Goal: Communication & Community: Answer question/provide support

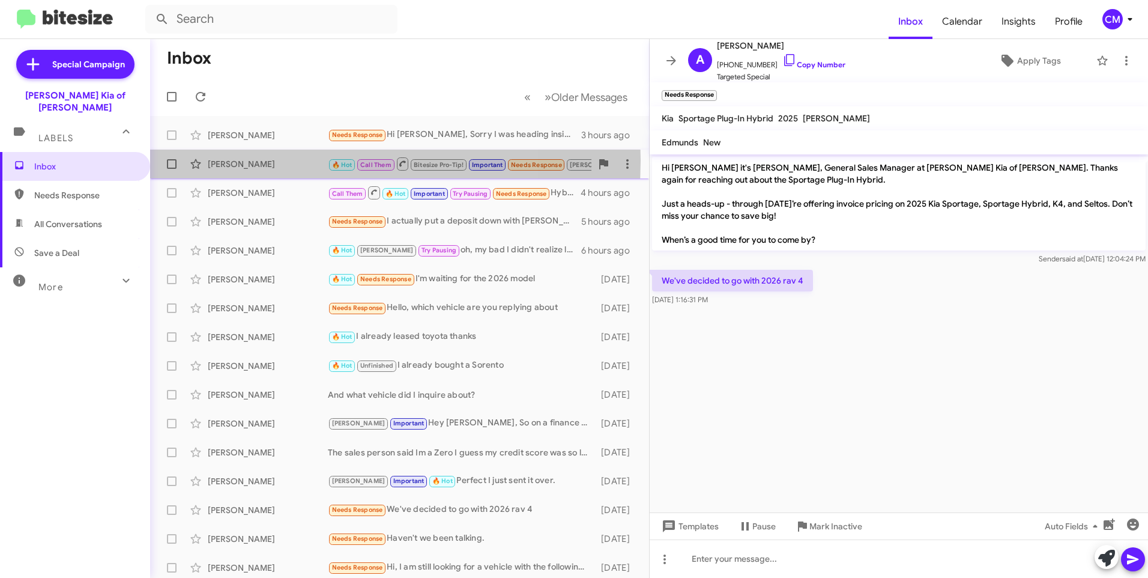
click at [284, 160] on div "[PERSON_NAME]" at bounding box center [268, 164] width 120 height 12
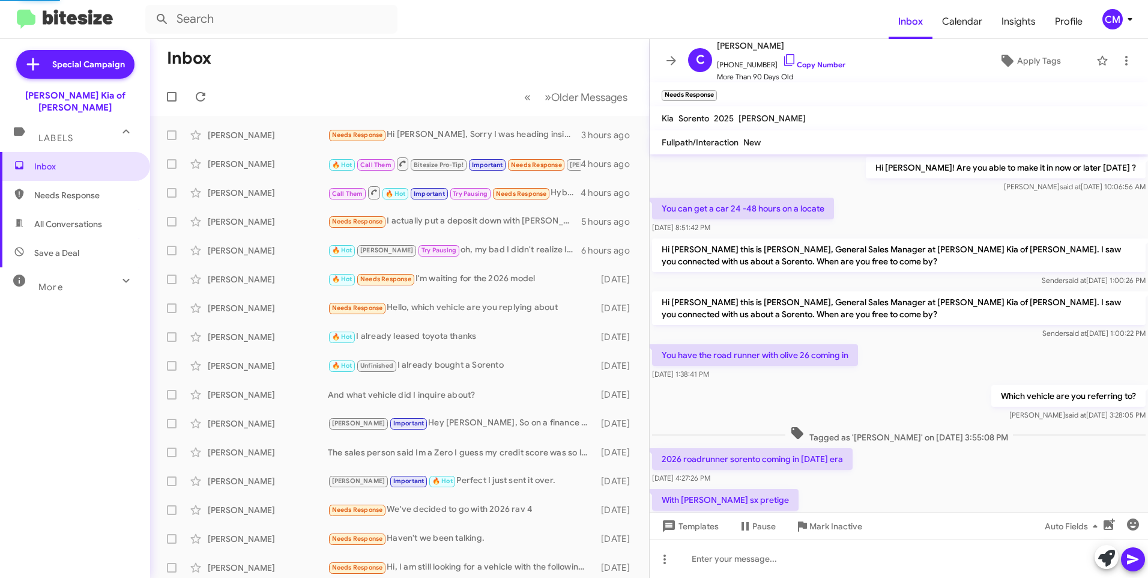
scroll to position [511, 0]
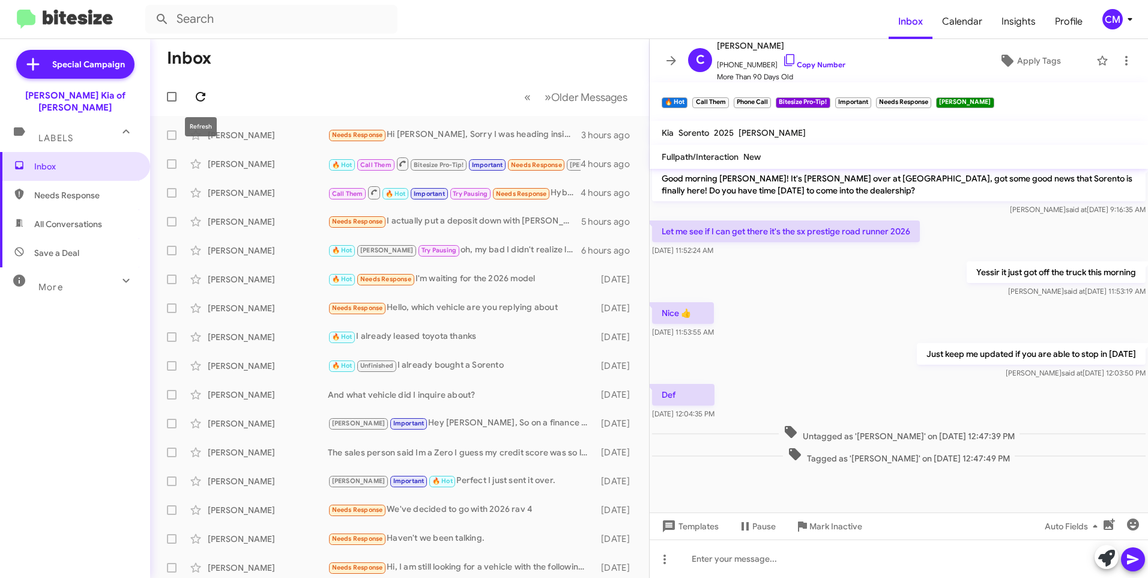
click at [195, 99] on icon at bounding box center [200, 96] width 14 height 14
click at [395, 119] on mat-action-list "[PERSON_NAME] Needs Response Hi [PERSON_NAME], Sorry I was heading inside to De…" at bounding box center [399, 406] width 499 height 581
click at [408, 127] on div "[PERSON_NAME] Needs Response Hi [PERSON_NAME], Sorry I was heading inside to De…" at bounding box center [400, 135] width 480 height 24
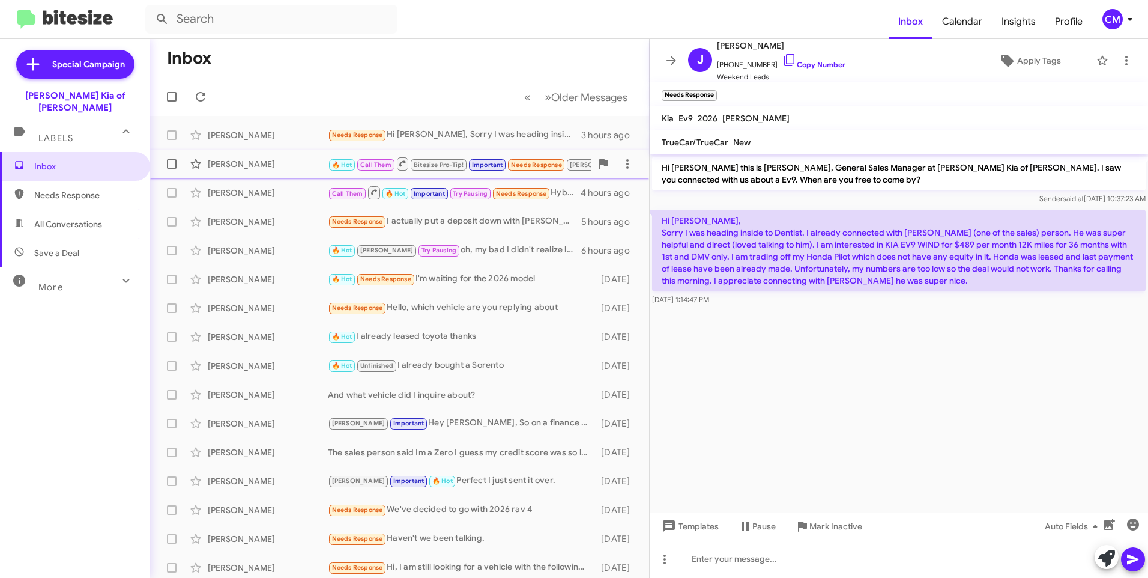
click at [265, 157] on div "[PERSON_NAME] 🔥 Hot Call Them Bitesize Pro-Tip! Important Needs Response [PERSO…" at bounding box center [400, 164] width 480 height 24
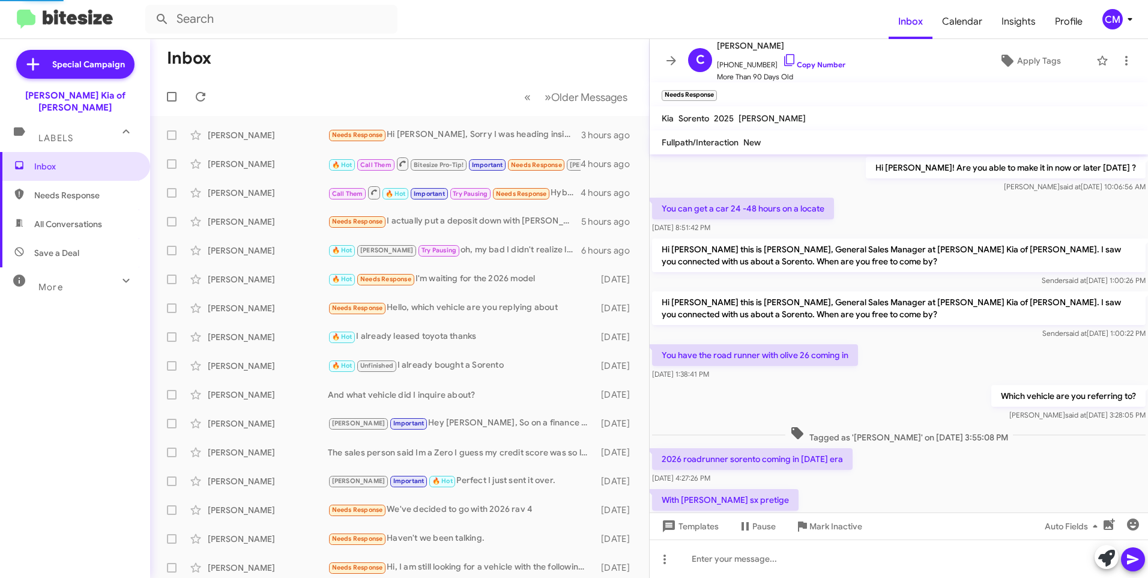
scroll to position [511, 0]
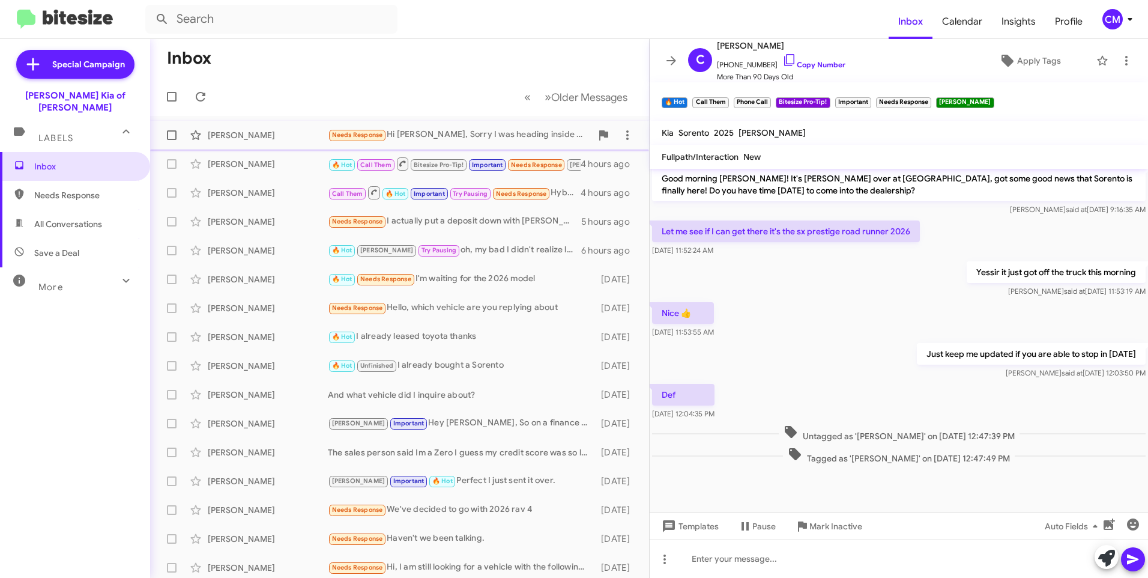
click at [465, 124] on div "[PERSON_NAME] Needs Response Hi [PERSON_NAME], Sorry I was heading inside to De…" at bounding box center [400, 135] width 480 height 24
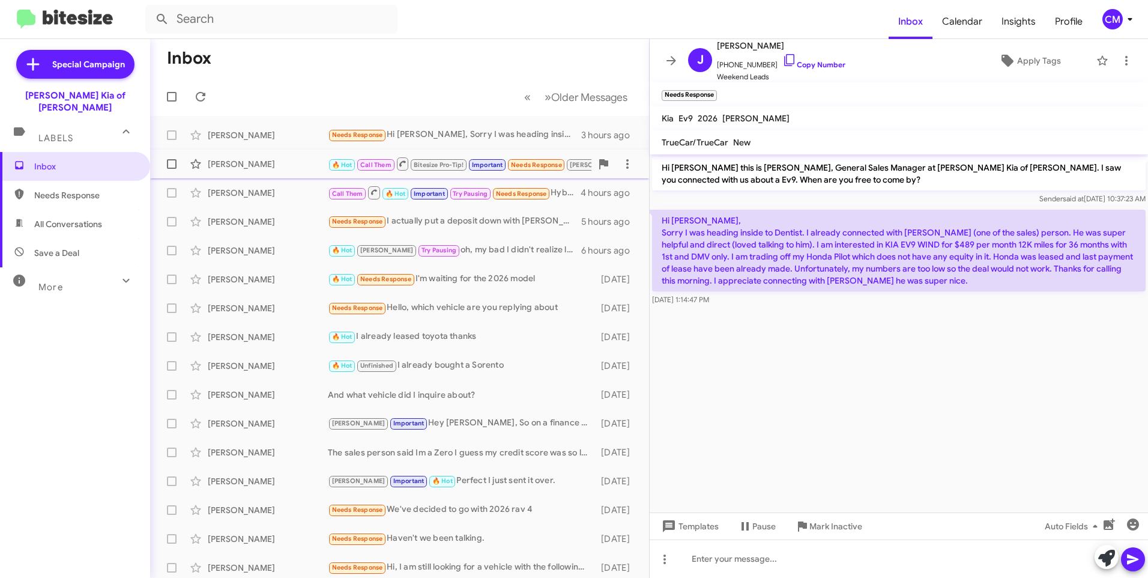
click at [279, 162] on div "[PERSON_NAME]" at bounding box center [268, 164] width 120 height 12
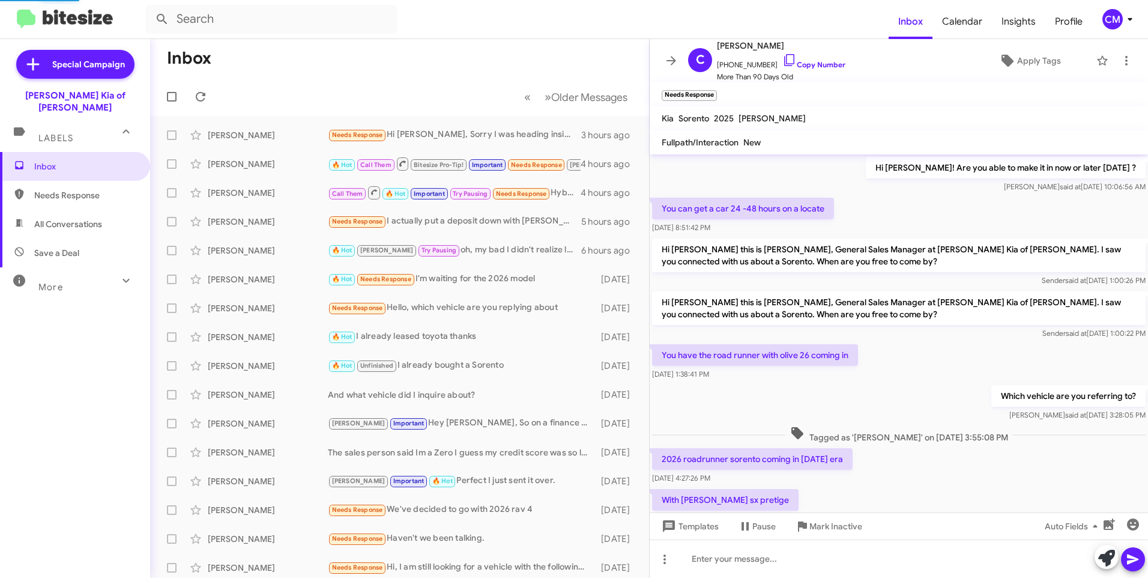
scroll to position [511, 0]
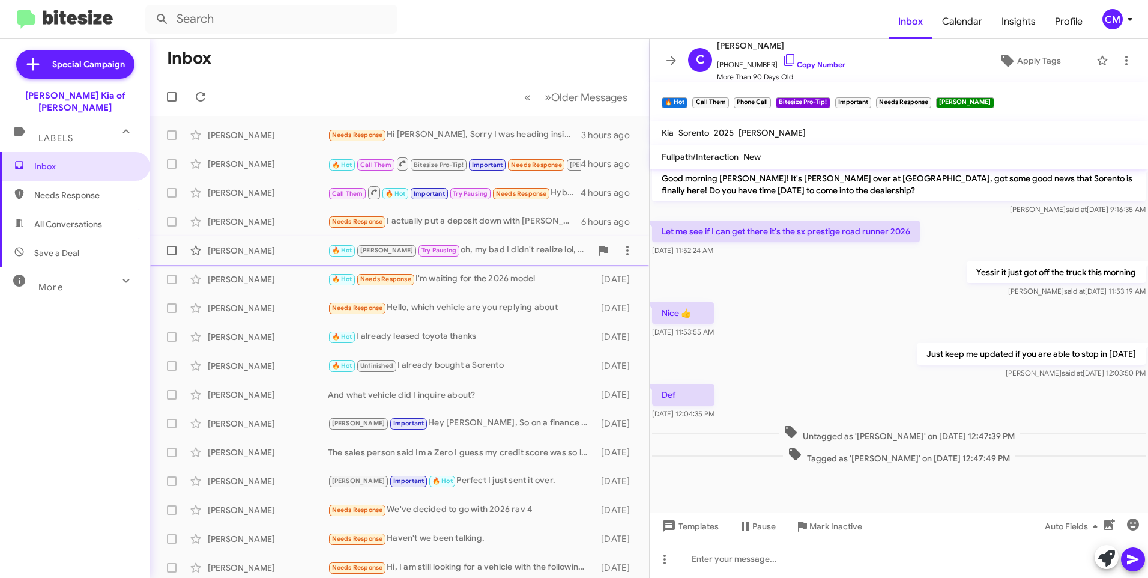
click at [419, 256] on small "Try Pausing" at bounding box center [439, 250] width 41 height 11
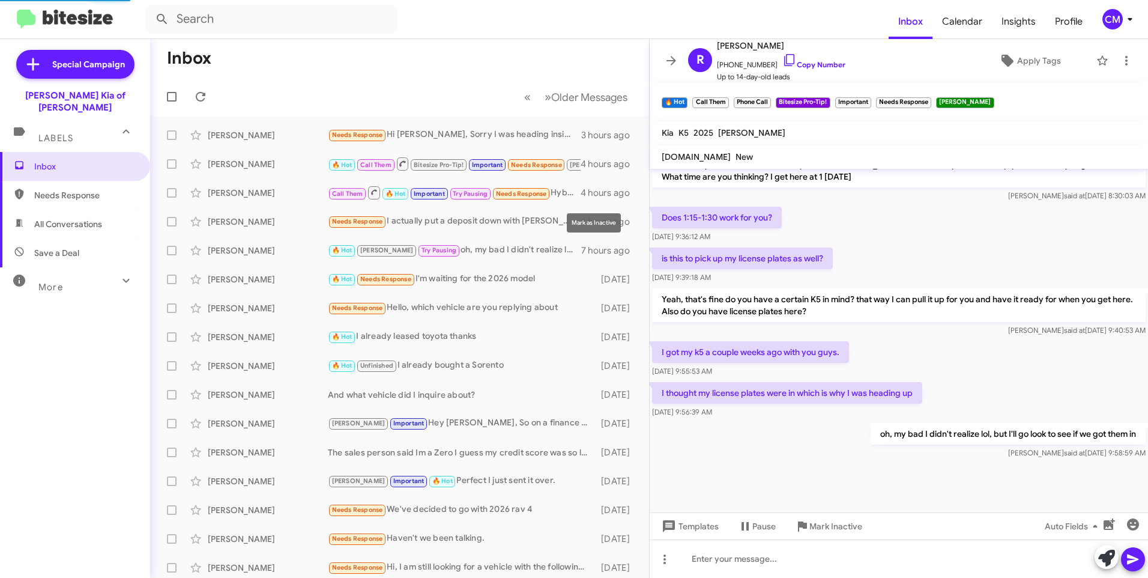
scroll to position [404, 0]
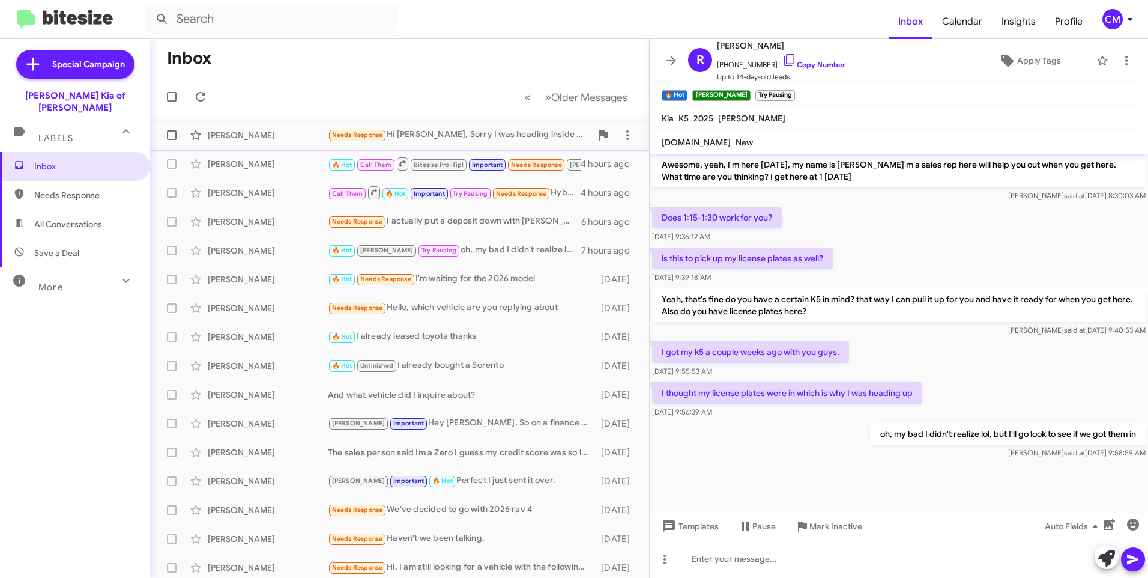
click at [458, 141] on div "Needs Response Hi [PERSON_NAME], Sorry I was heading inside to Dentist. I alrea…" at bounding box center [460, 135] width 264 height 14
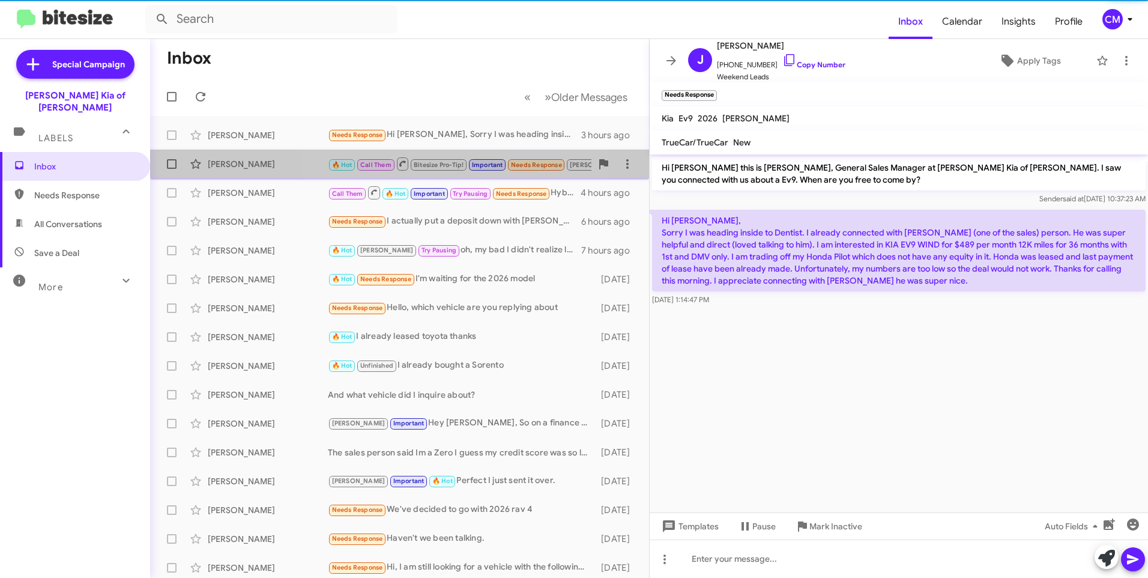
click at [462, 158] on span "🔥 Hot Call Them Bitesize Pro-Tip! Important Needs Response [PERSON_NAME]" at bounding box center [477, 163] width 299 height 15
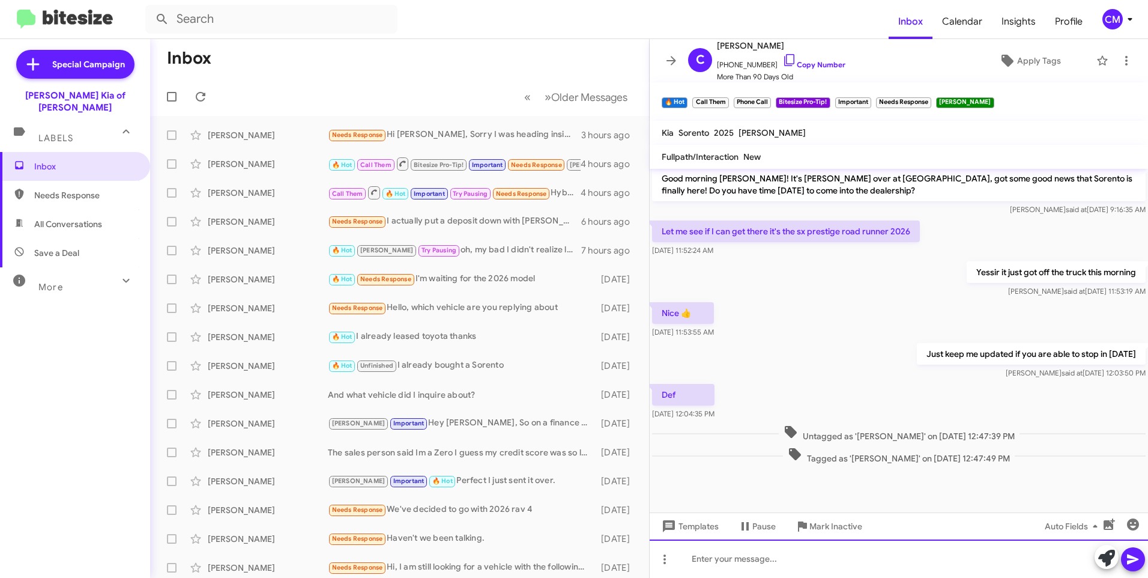
click at [876, 548] on div at bounding box center [899, 558] width 499 height 38
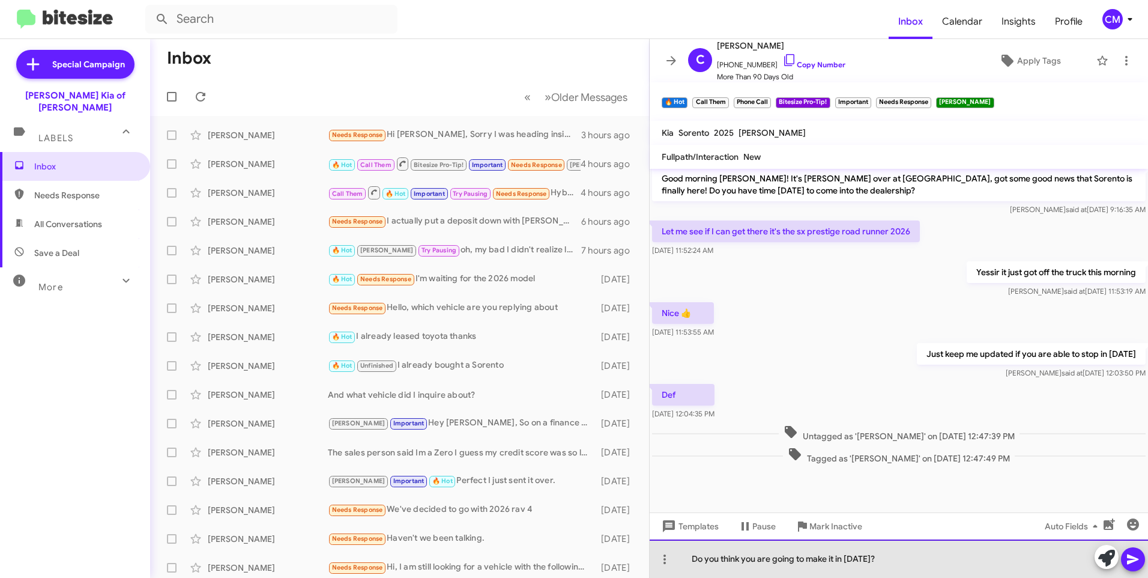
click at [936, 568] on div "Do you think you are going to make it in [DATE]?" at bounding box center [899, 558] width 499 height 38
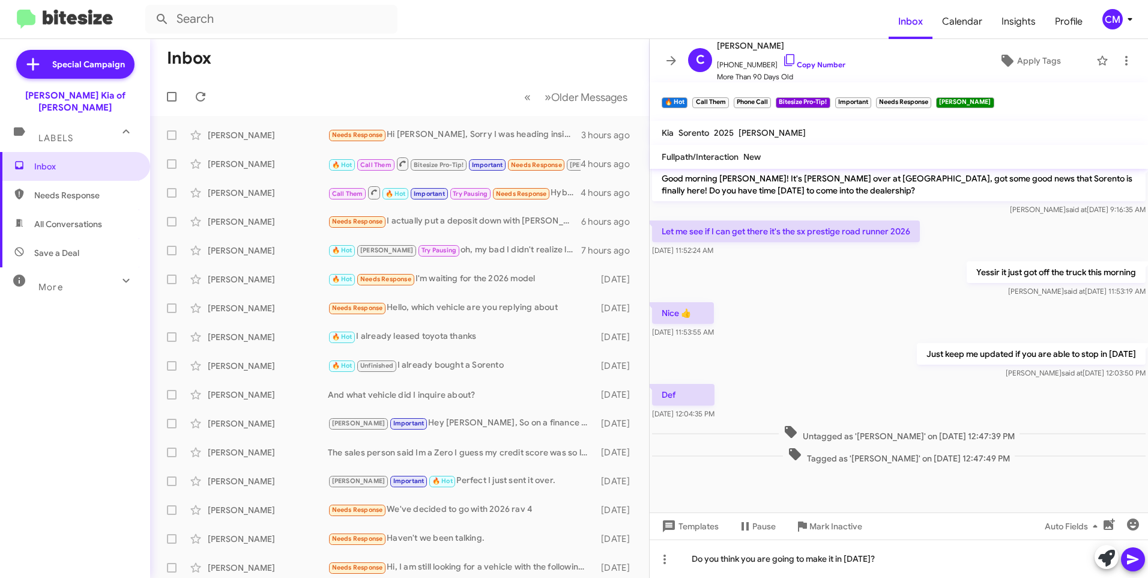
click at [1131, 562] on icon at bounding box center [1132, 559] width 11 height 10
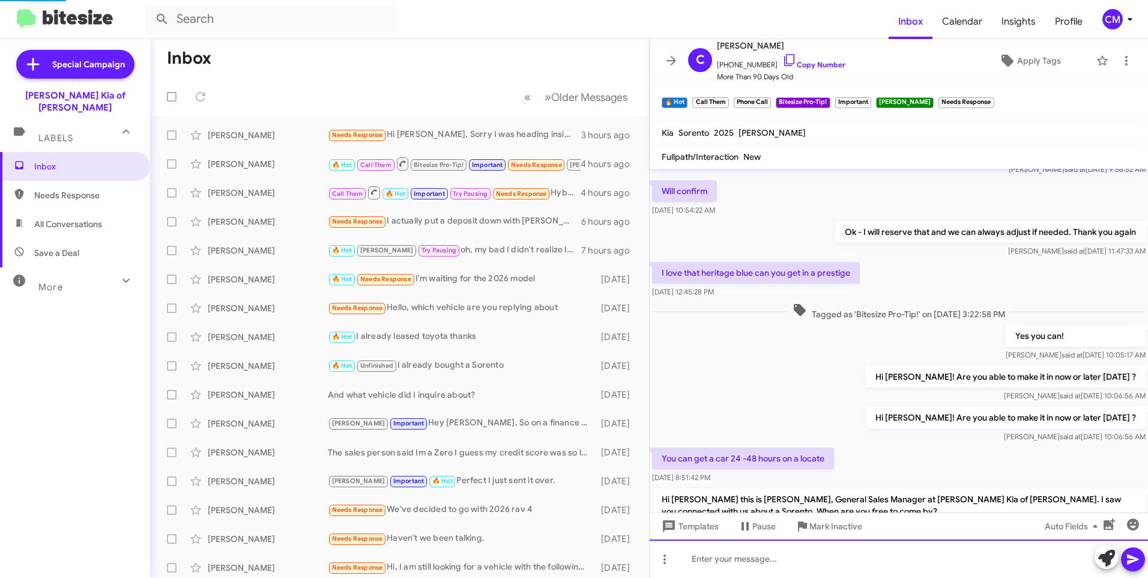
scroll to position [526, 0]
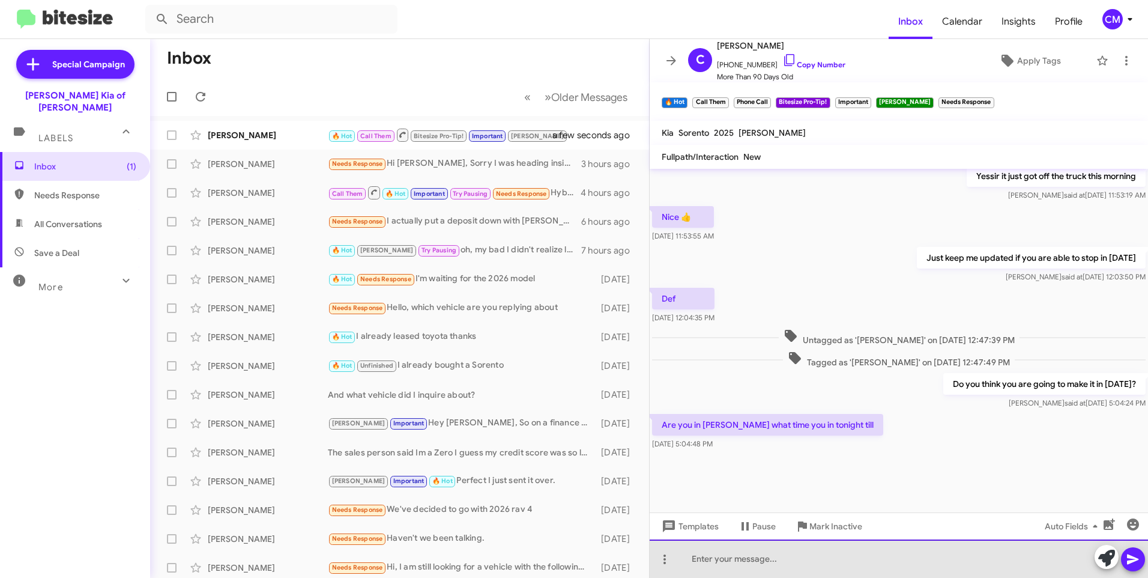
click at [722, 560] on div at bounding box center [899, 558] width 499 height 38
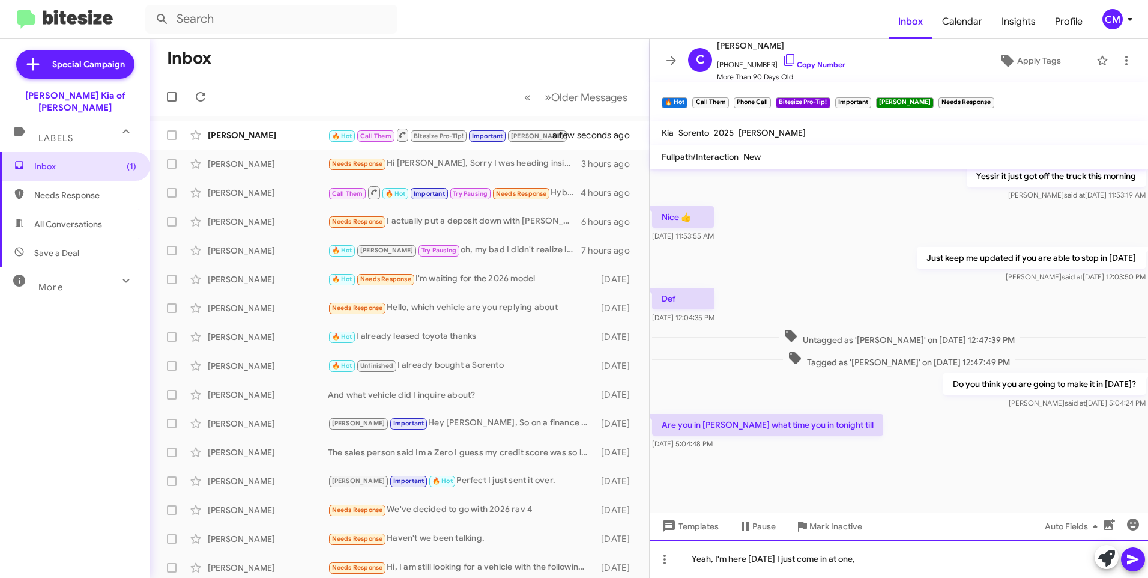
click at [879, 562] on div "Yeah, I'm here [DATE] I just come in at one," at bounding box center [899, 558] width 499 height 38
click at [1135, 558] on icon at bounding box center [1132, 559] width 11 height 10
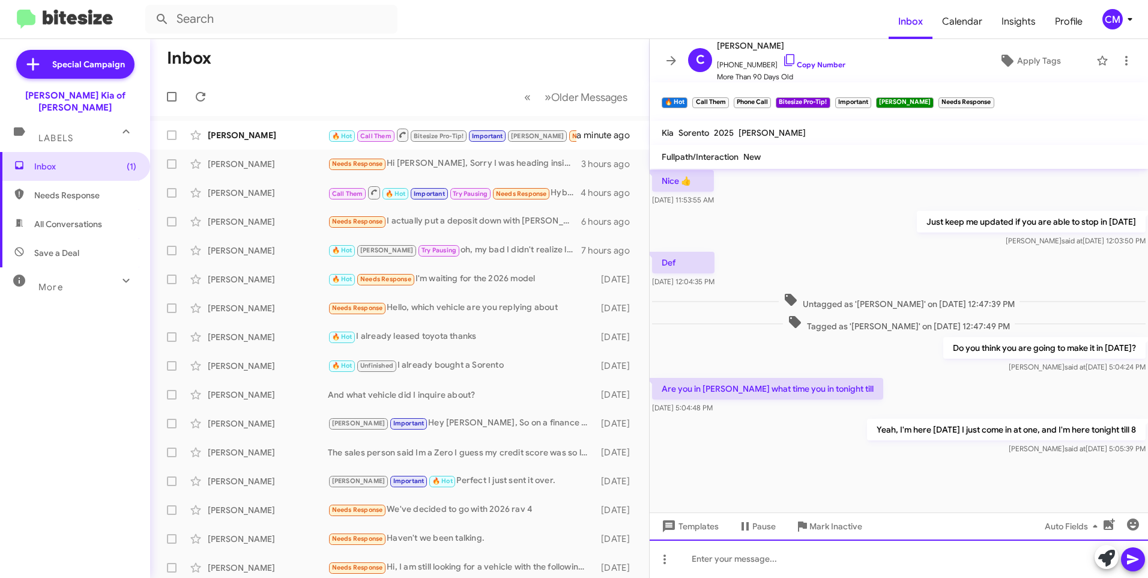
scroll to position [1427, 0]
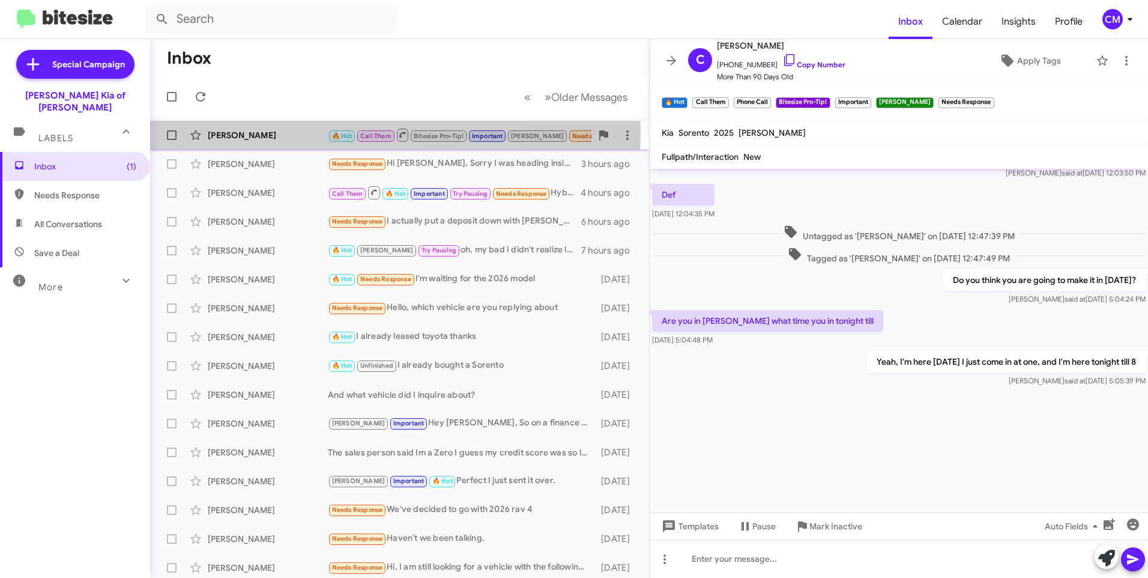
click at [276, 132] on div "[PERSON_NAME]" at bounding box center [268, 135] width 120 height 12
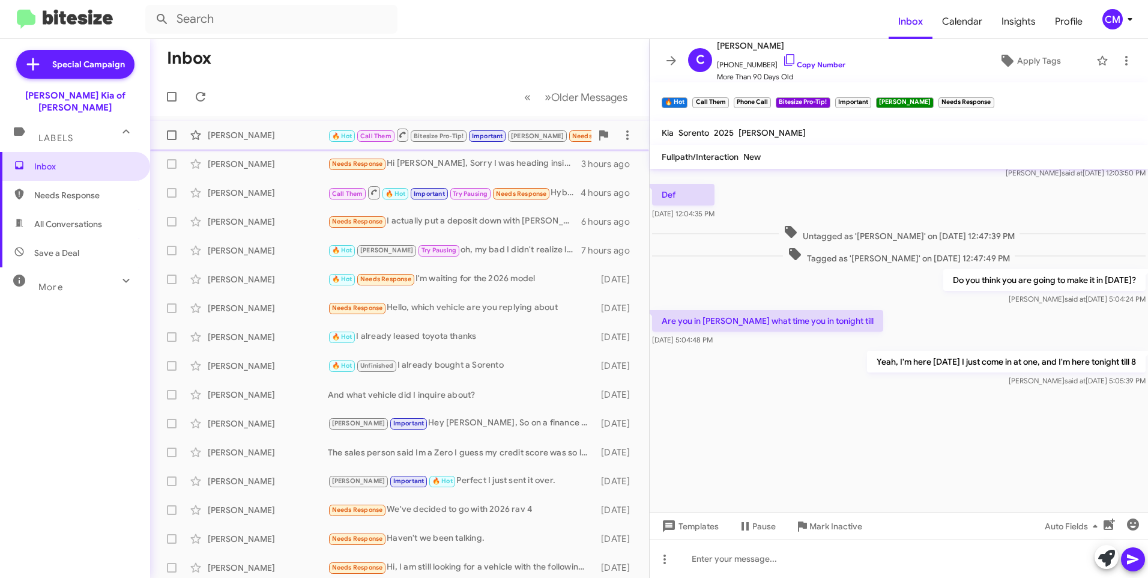
click at [269, 140] on div "[PERSON_NAME]" at bounding box center [268, 135] width 120 height 12
click at [299, 140] on div "[PERSON_NAME]" at bounding box center [268, 135] width 120 height 12
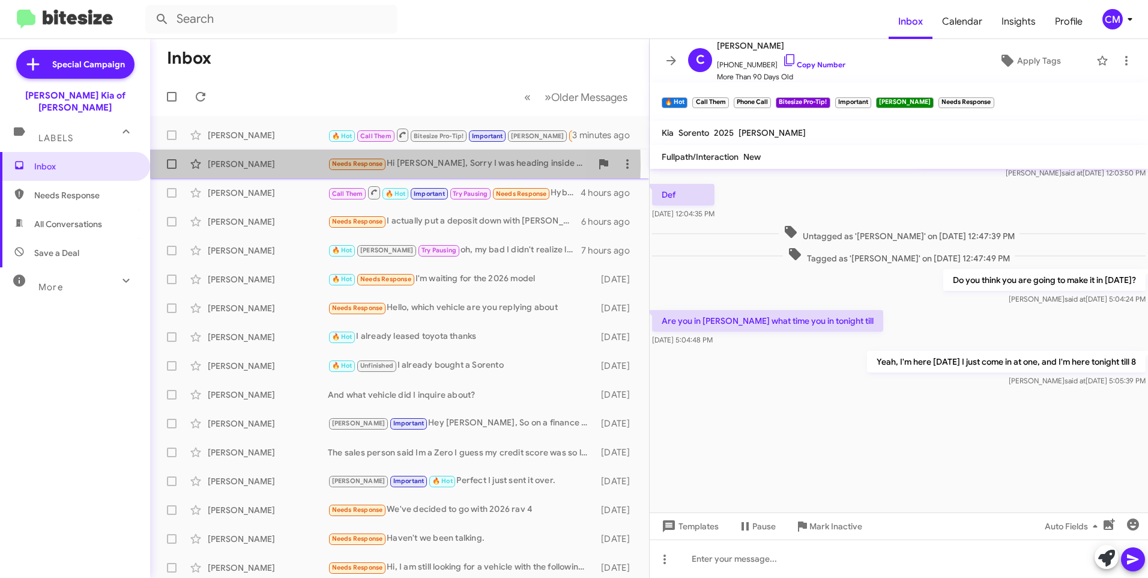
click at [308, 165] on div "[PERSON_NAME]" at bounding box center [268, 164] width 120 height 12
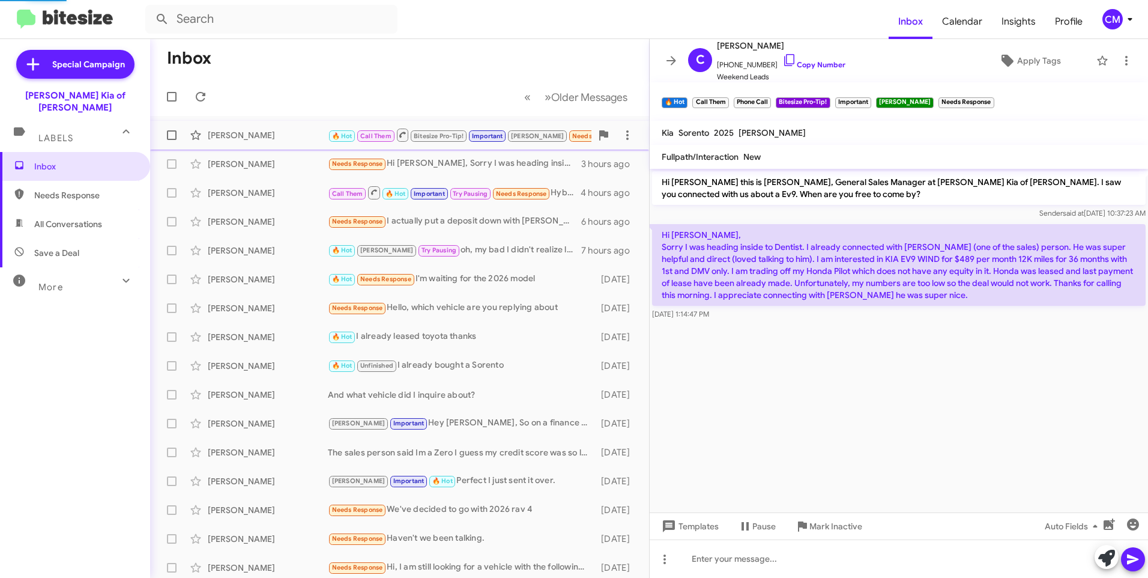
click at [312, 142] on div "[PERSON_NAME] 🔥 Hot Call Them Bitesize Pro-Tip! Important [PERSON_NAME] Needs R…" at bounding box center [400, 135] width 480 height 24
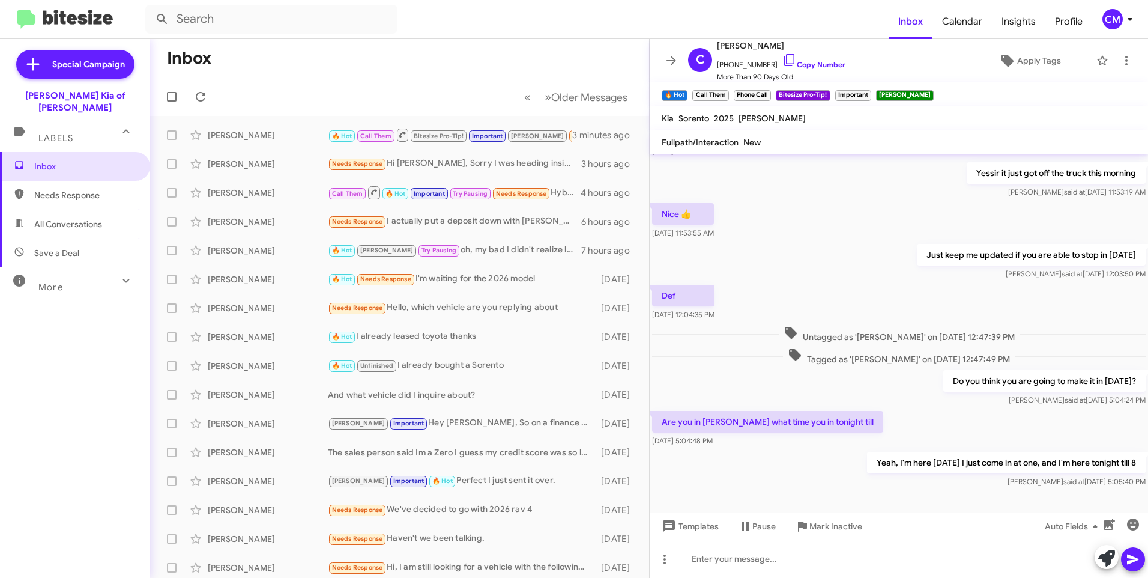
scroll to position [499, 0]
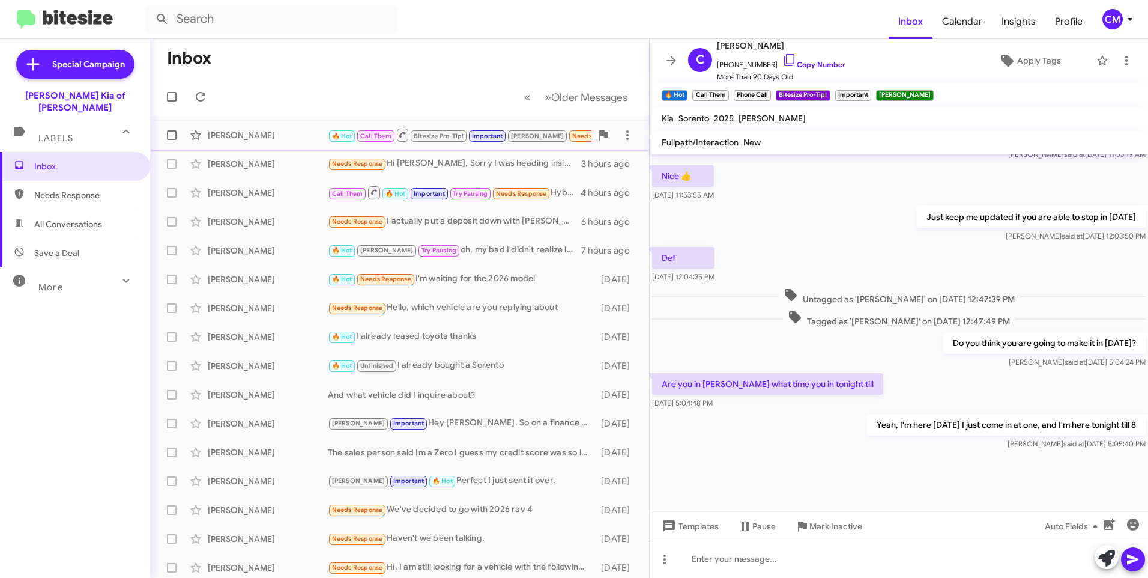
click at [320, 136] on div "[PERSON_NAME]" at bounding box center [268, 135] width 120 height 12
click at [681, 68] on button at bounding box center [671, 61] width 24 height 24
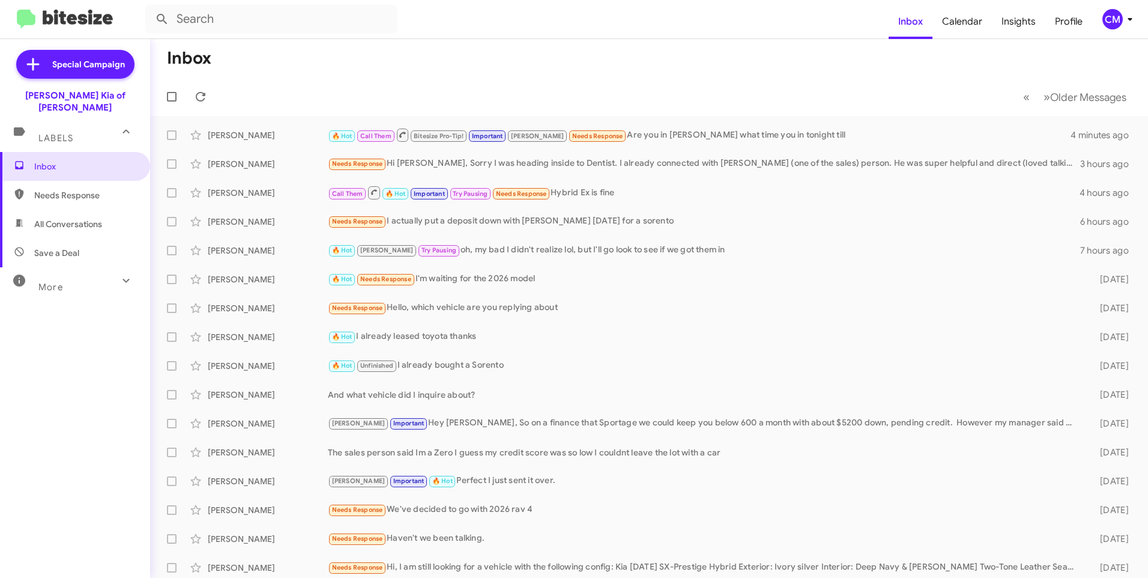
click at [671, 118] on mat-action-list "[PERSON_NAME] 🔥 Hot Call Them Bitesize Pro-Tip! Important [PERSON_NAME] Needs R…" at bounding box center [649, 406] width 998 height 581
click at [670, 130] on div "🔥 Hot Call Them Bitesize Pro-Tip! Important [PERSON_NAME] Needs Response Are yo…" at bounding box center [709, 134] width 763 height 15
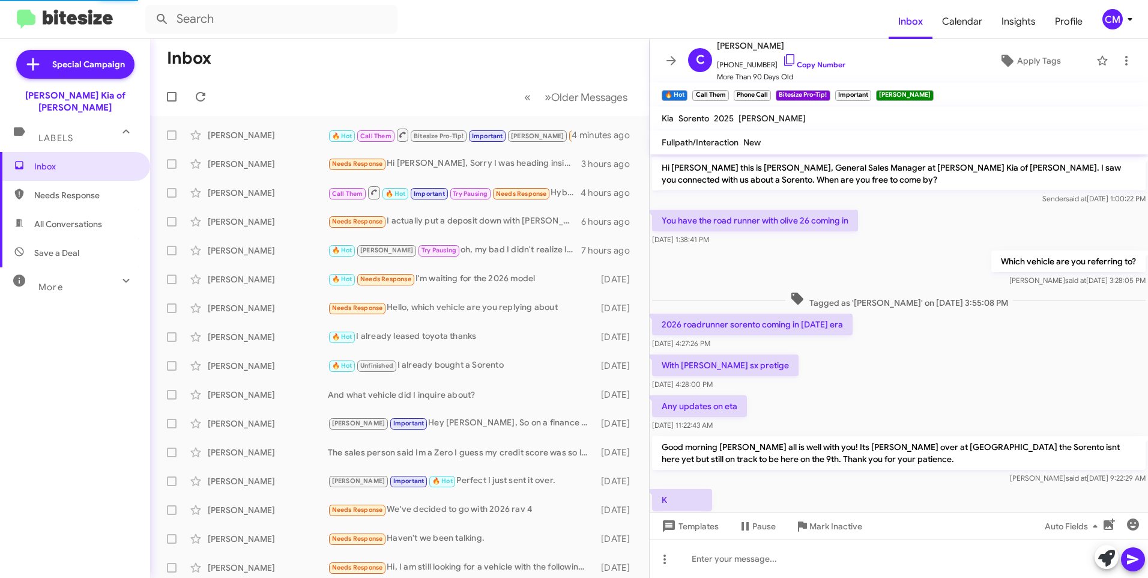
scroll to position [475, 0]
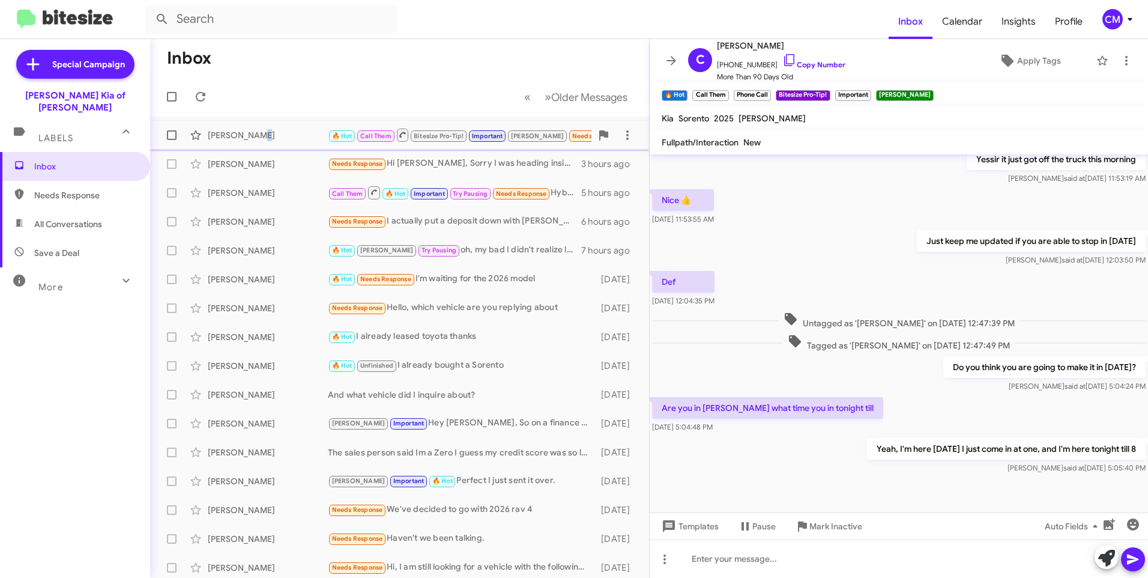
click at [256, 141] on div "[PERSON_NAME]" at bounding box center [268, 135] width 120 height 12
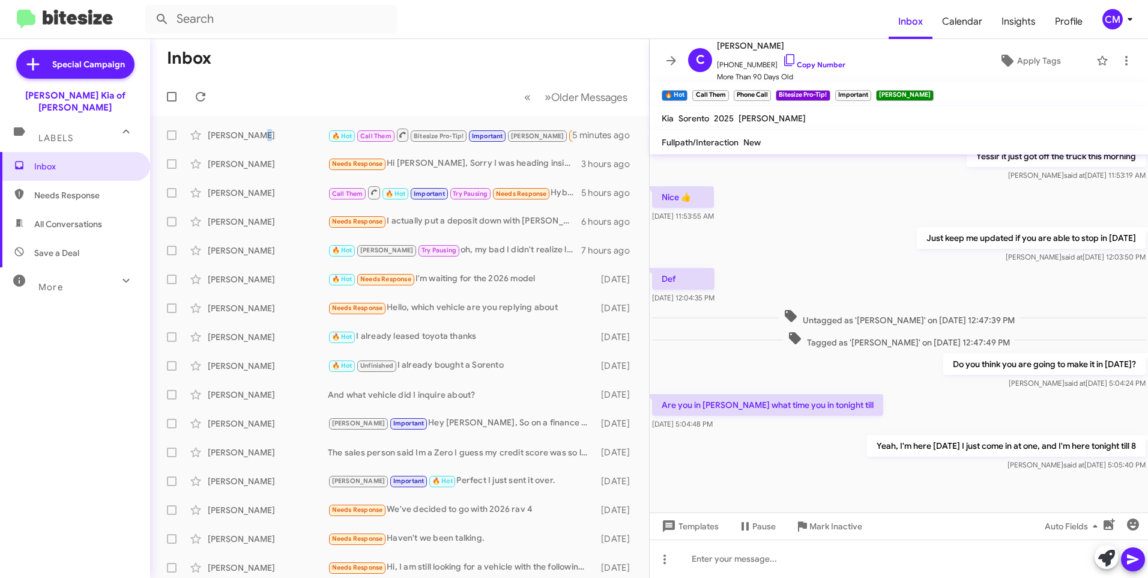
scroll to position [499, 0]
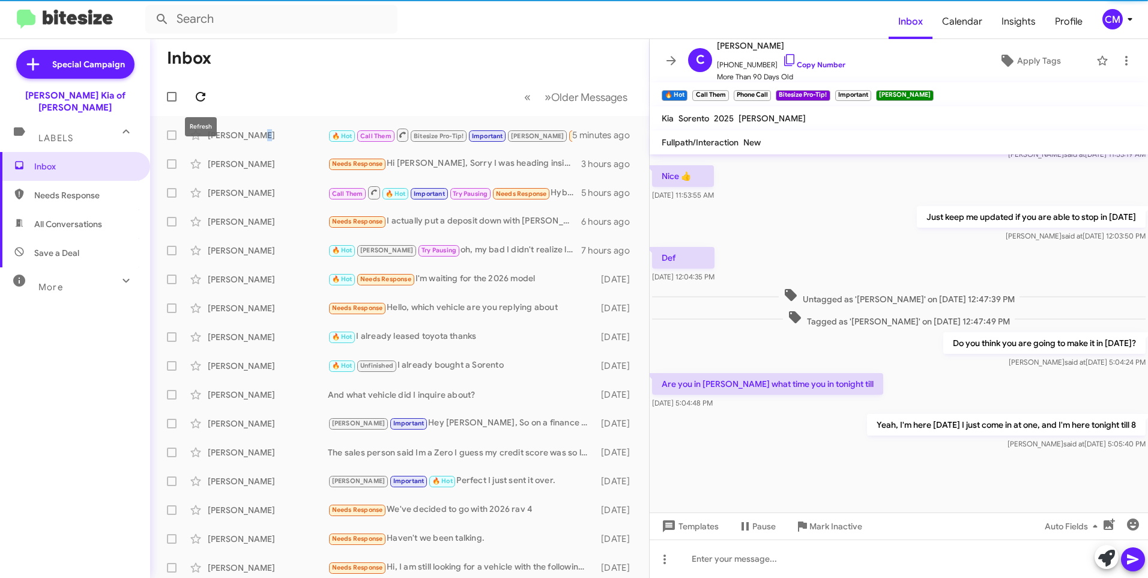
click at [202, 96] on icon at bounding box center [200, 96] width 14 height 14
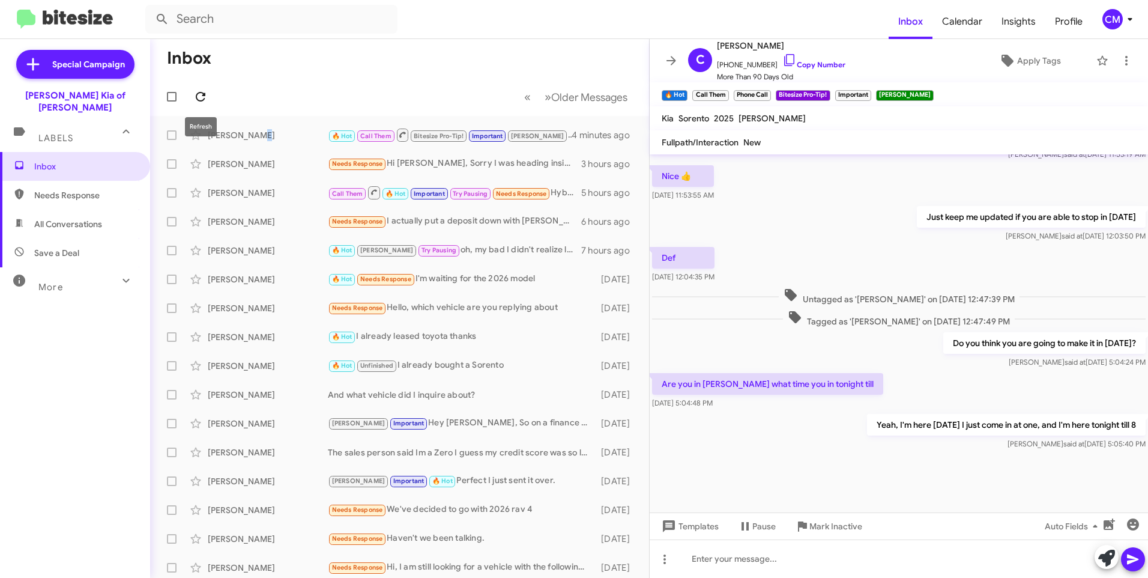
click at [193, 89] on button at bounding box center [201, 97] width 24 height 24
click at [309, 137] on div "[PERSON_NAME]" at bounding box center [268, 135] width 120 height 12
click at [252, 144] on div "[PERSON_NAME] 🔥 Hot Call Them Bitesize Pro-Tip! Important [PERSON_NAME], I'm he…" at bounding box center [400, 135] width 480 height 24
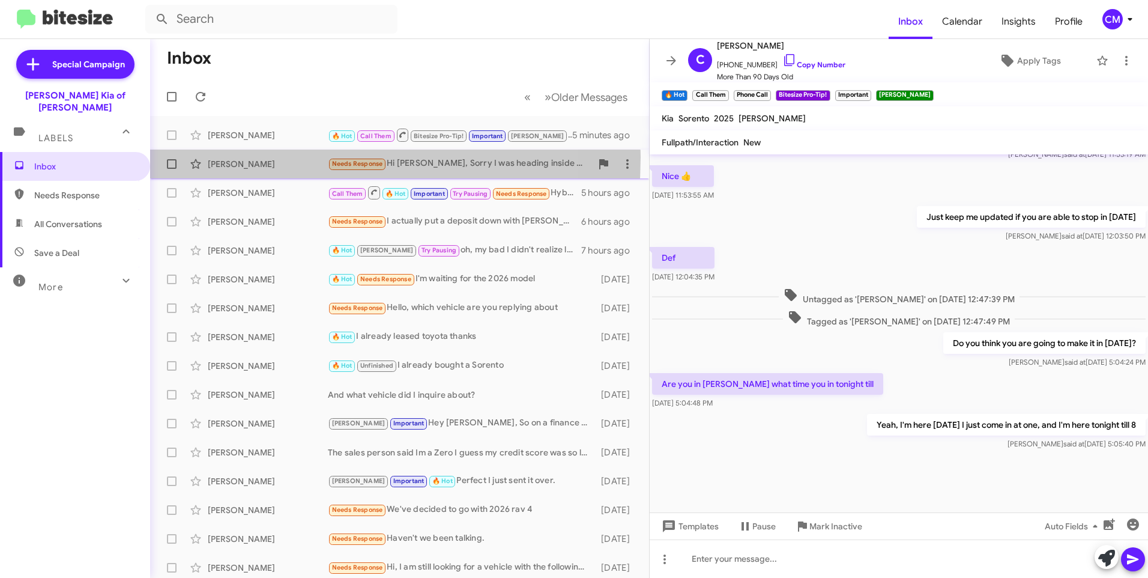
click at [228, 157] on div "[PERSON_NAME] Needs Response Hi [PERSON_NAME], Sorry I was heading inside to De…" at bounding box center [400, 164] width 480 height 24
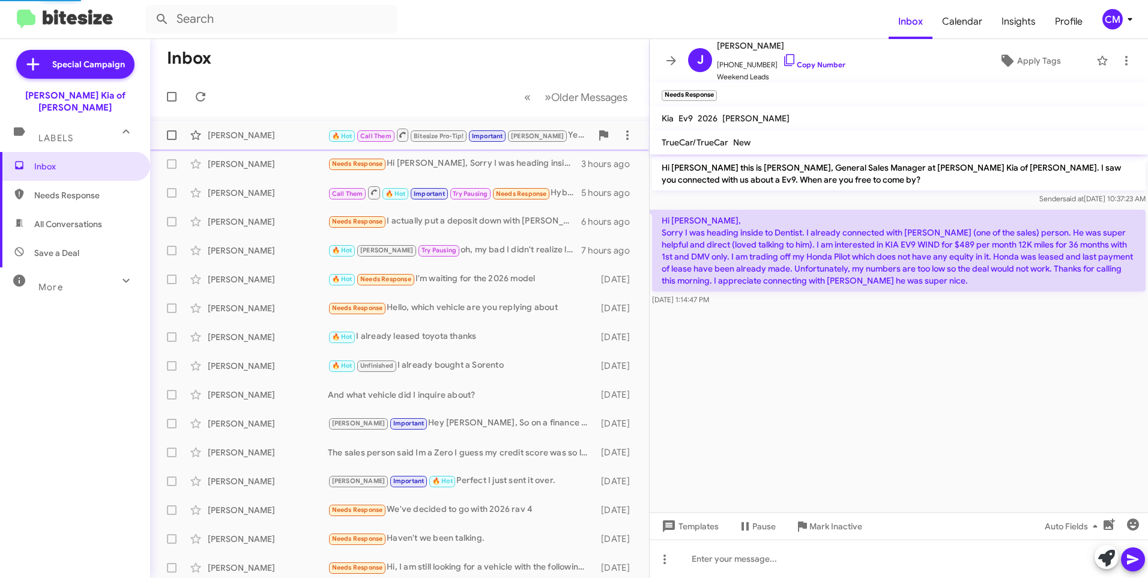
click at [228, 132] on div "[PERSON_NAME]" at bounding box center [268, 135] width 120 height 12
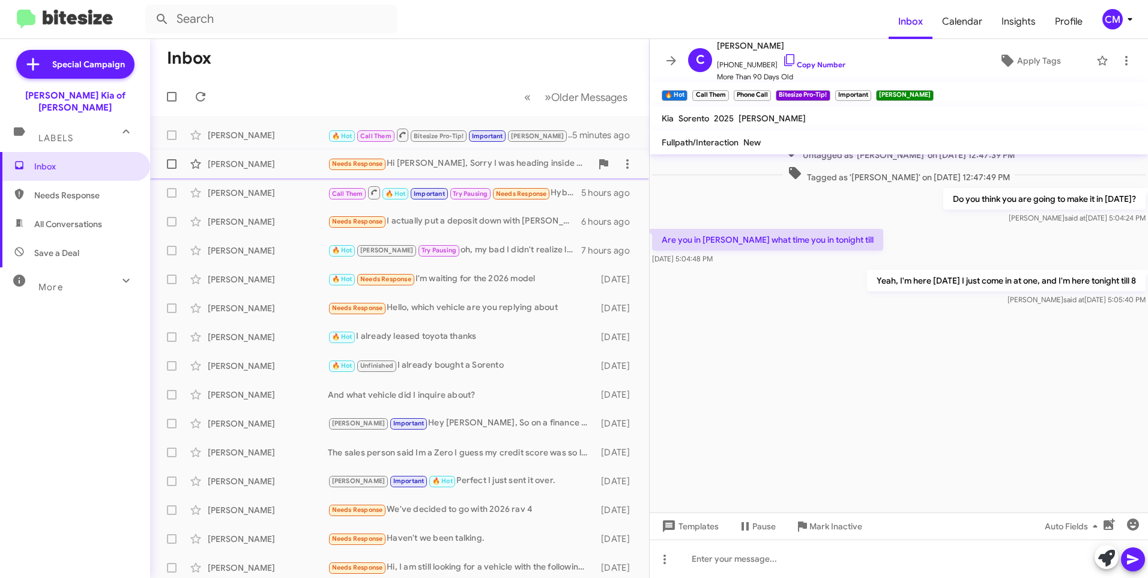
click at [288, 169] on div "[PERSON_NAME]" at bounding box center [268, 164] width 120 height 12
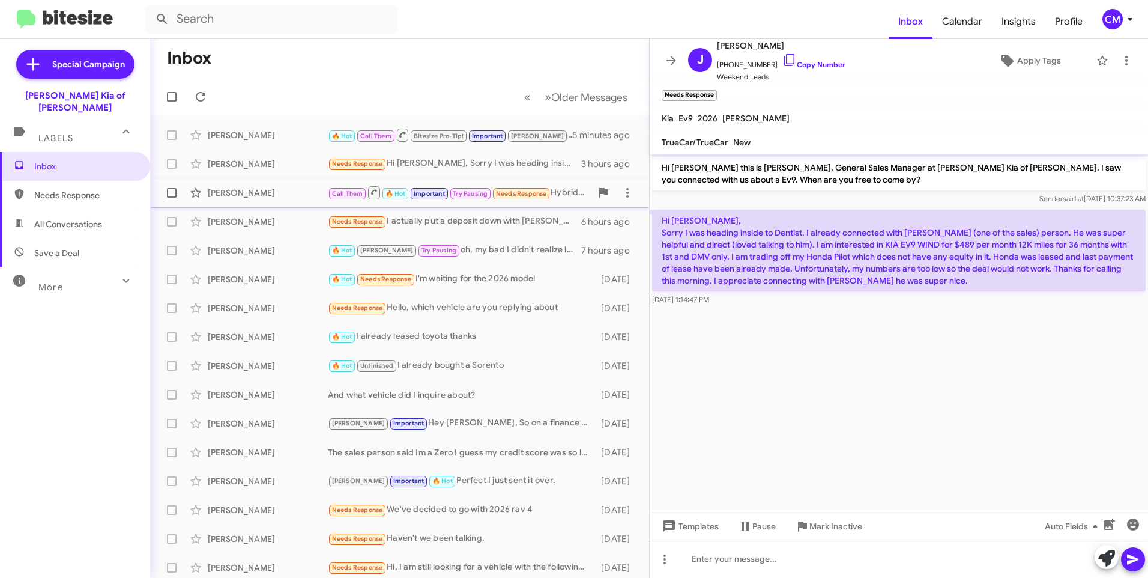
click at [243, 198] on div "[PERSON_NAME]" at bounding box center [268, 193] width 120 height 12
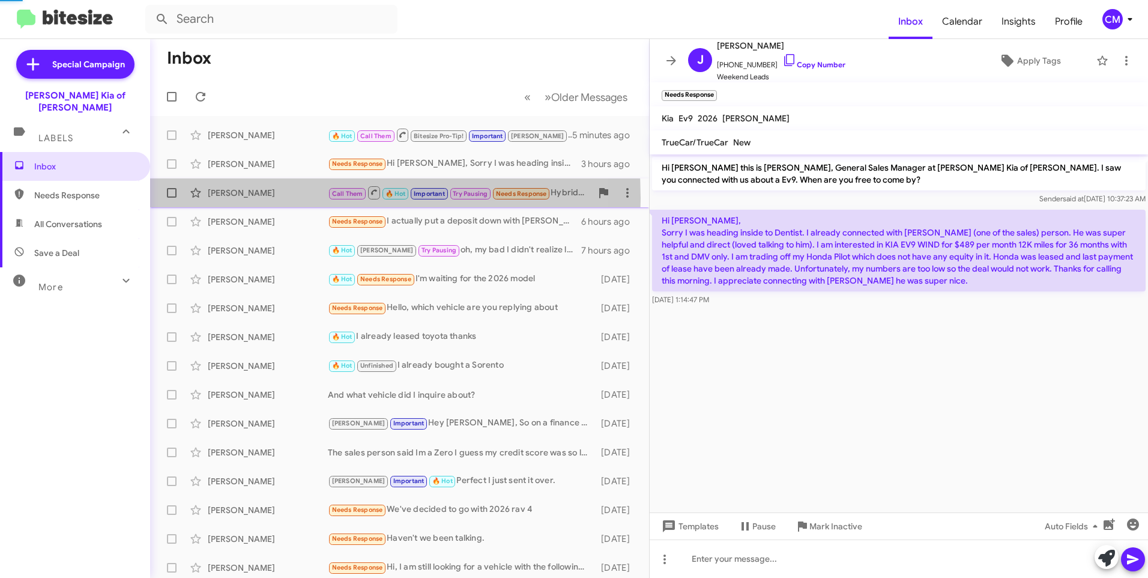
scroll to position [494, 0]
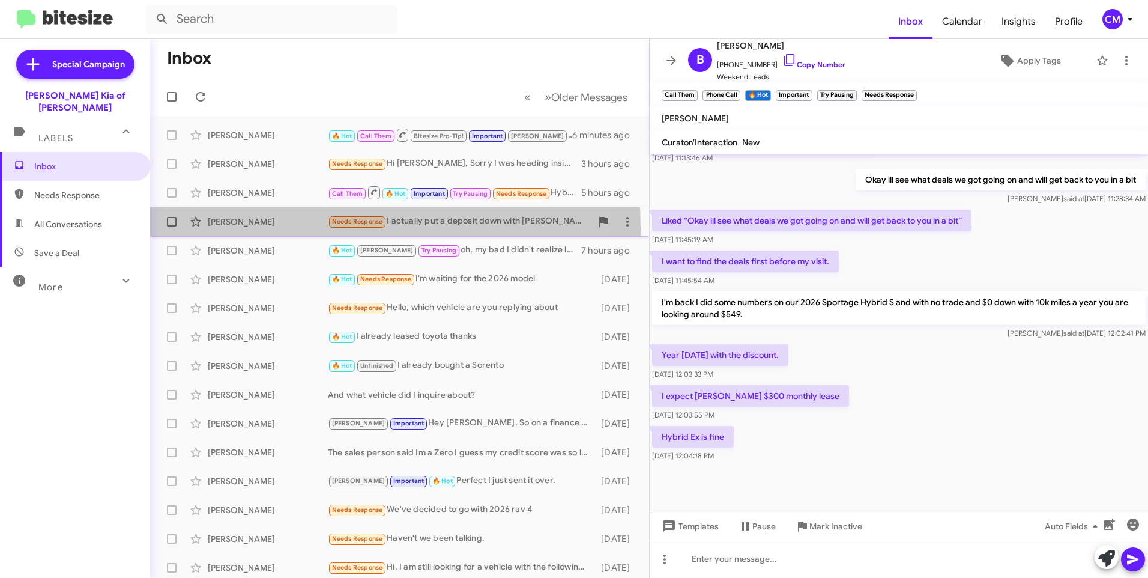
click at [244, 229] on div "[PERSON_NAME] Needs Response I actually put a deposit down with [PERSON_NAME] […" at bounding box center [400, 222] width 480 height 24
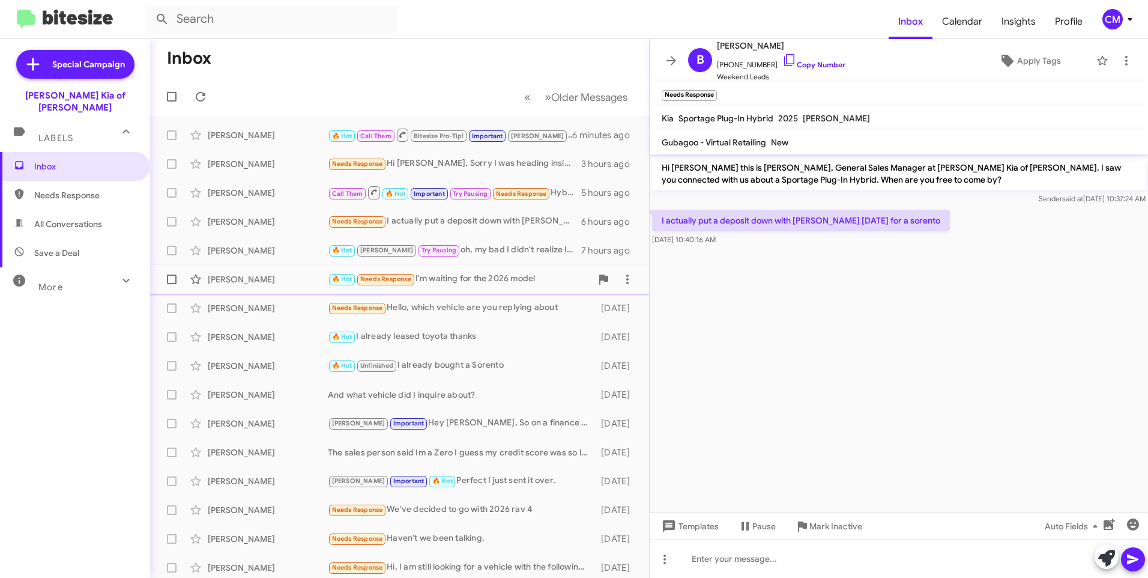
click at [255, 266] on span "[PERSON_NAME] 🔥 Hot Needs Response I'm waiting for the 2026 model [DATE]" at bounding box center [399, 279] width 499 height 29
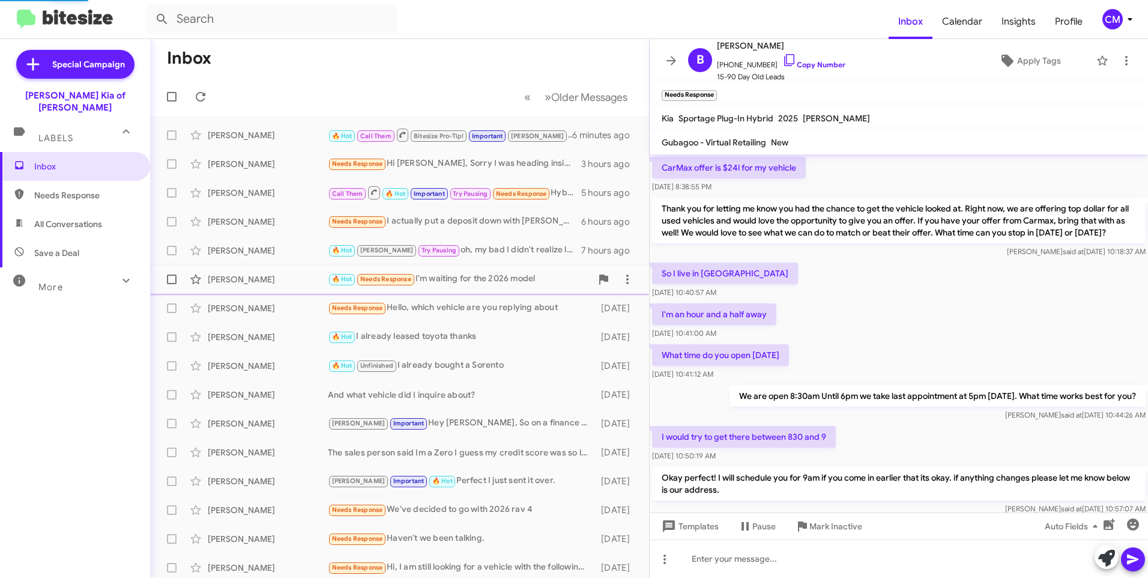
scroll to position [711, 0]
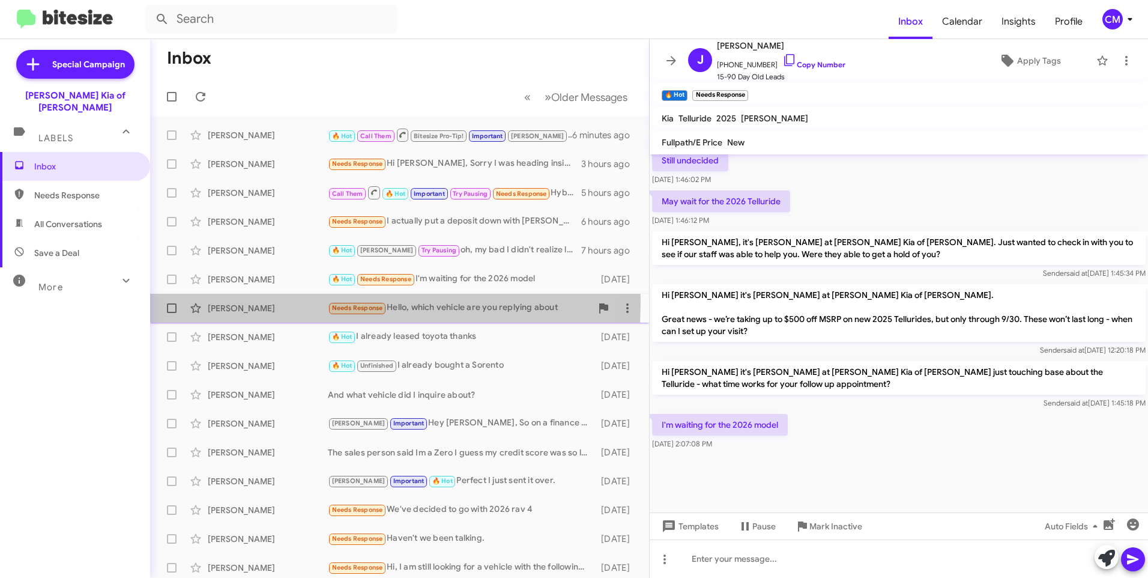
click at [248, 302] on div "[PERSON_NAME] Needs Response Hello, which vehicle are you replying about [DATE]" at bounding box center [400, 308] width 480 height 24
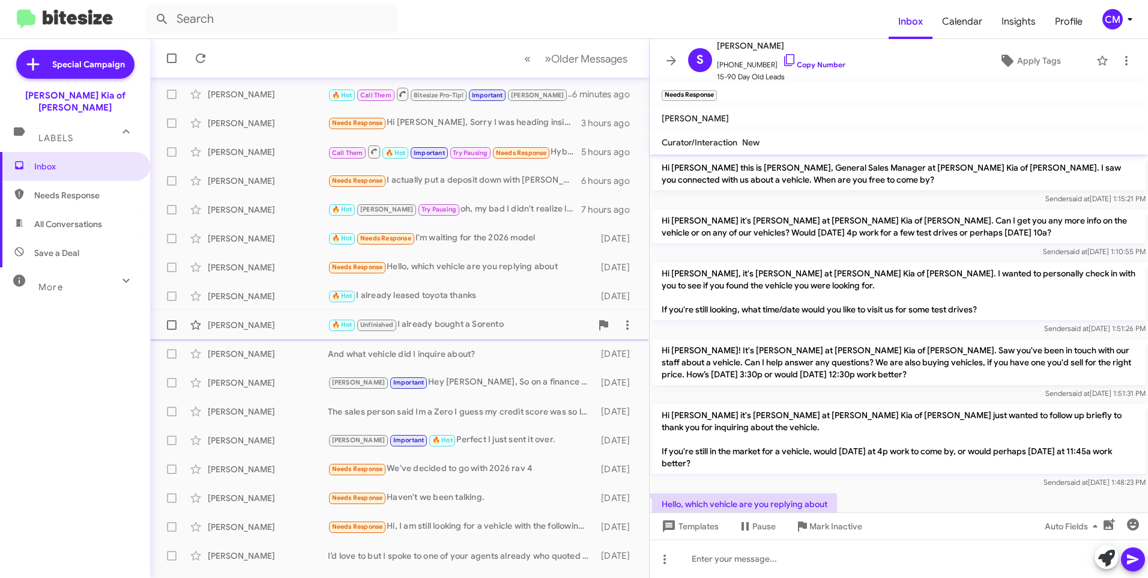
scroll to position [60, 0]
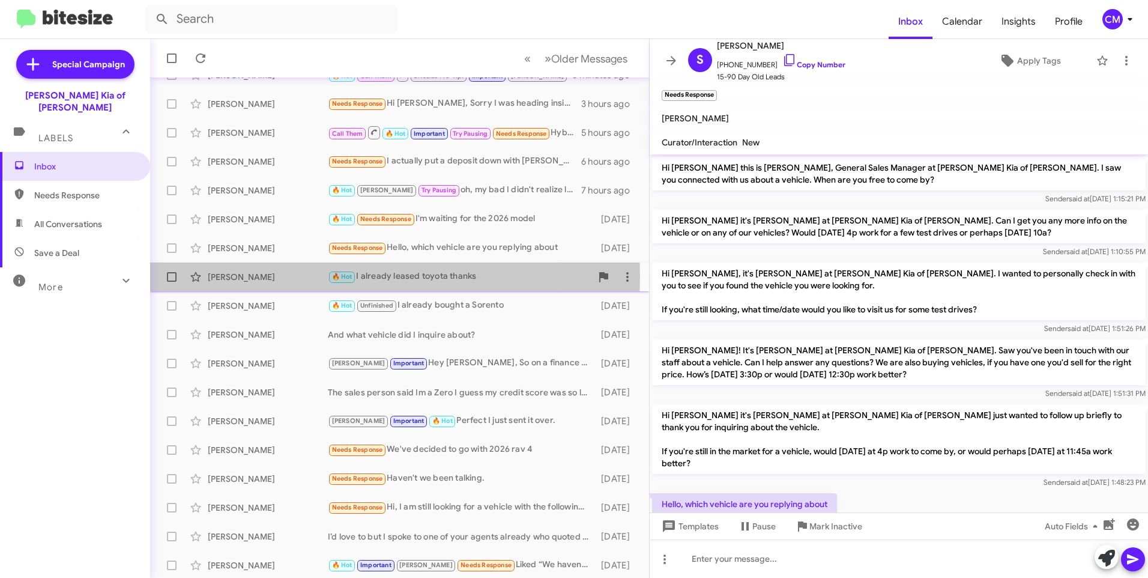
click at [219, 276] on div "[PERSON_NAME]" at bounding box center [268, 277] width 120 height 12
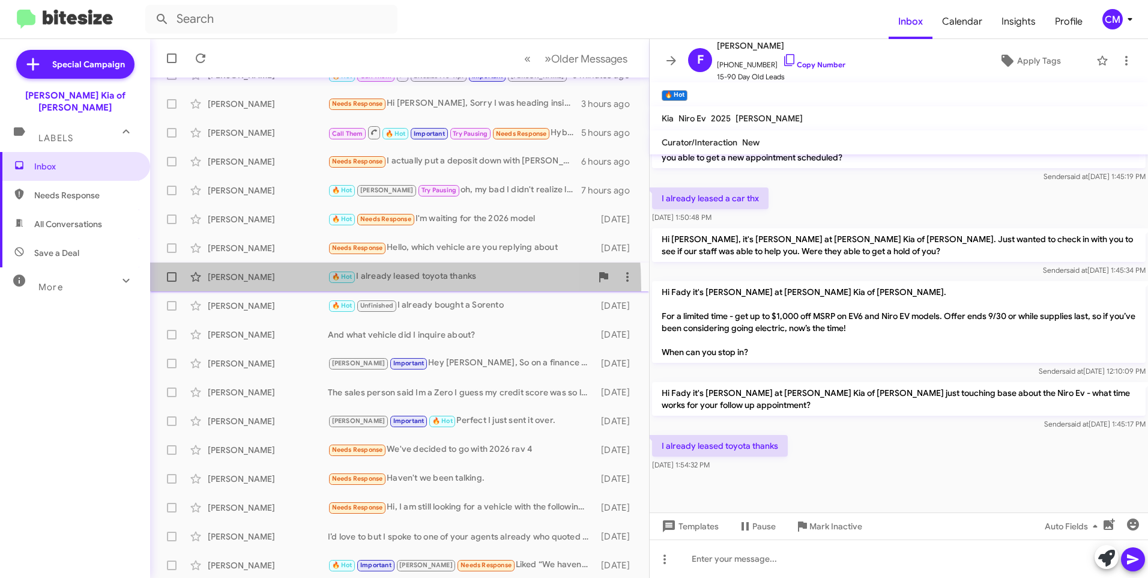
click at [232, 291] on span "[PERSON_NAME] 🔥 Hot I already leased toyota thanks [DATE]" at bounding box center [399, 276] width 499 height 29
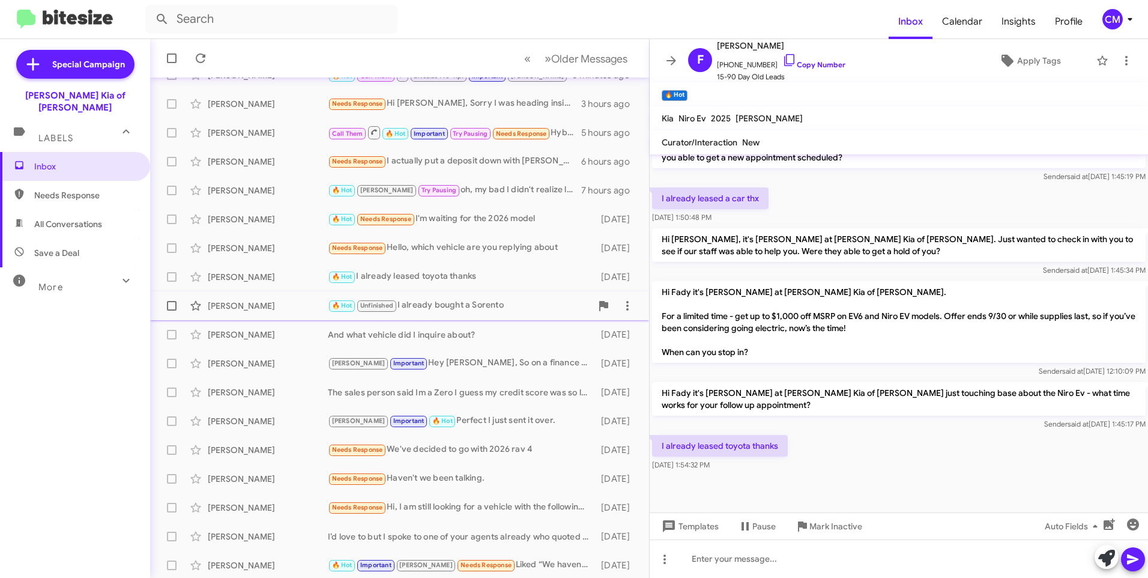
drag, startPoint x: 232, startPoint y: 291, endPoint x: 232, endPoint y: 302, distance: 10.8
click at [232, 302] on div "[PERSON_NAME]" at bounding box center [268, 306] width 120 height 12
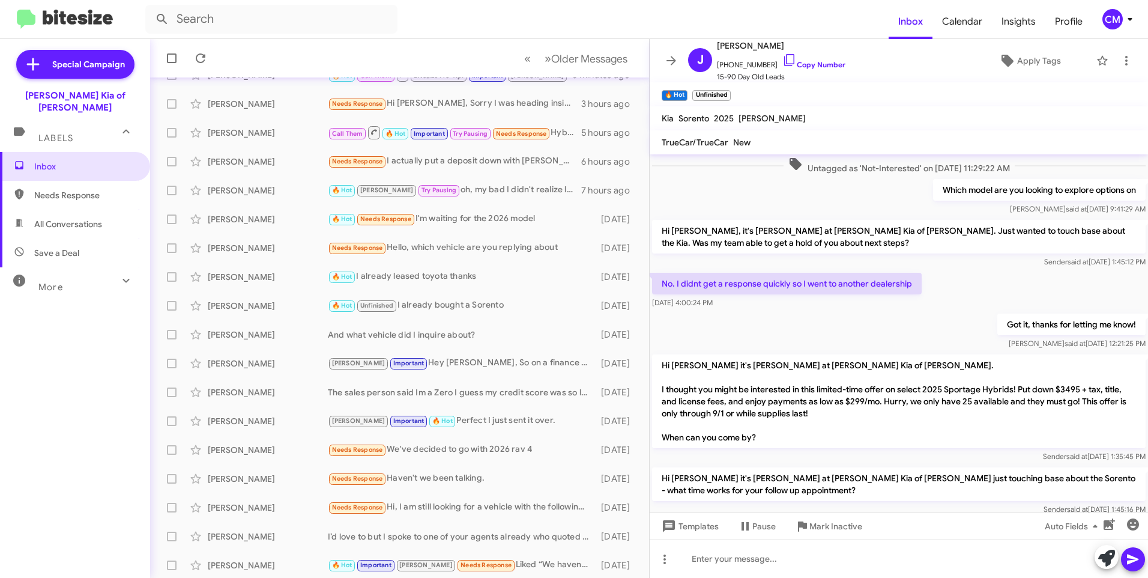
scroll to position [375, 0]
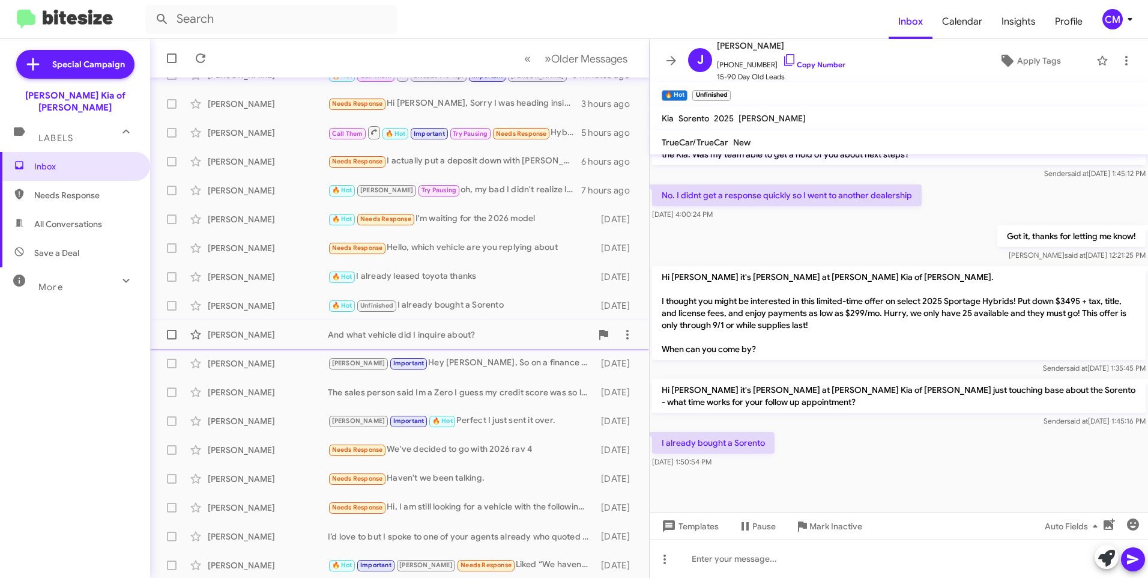
click at [254, 334] on div "[PERSON_NAME]" at bounding box center [268, 335] width 120 height 12
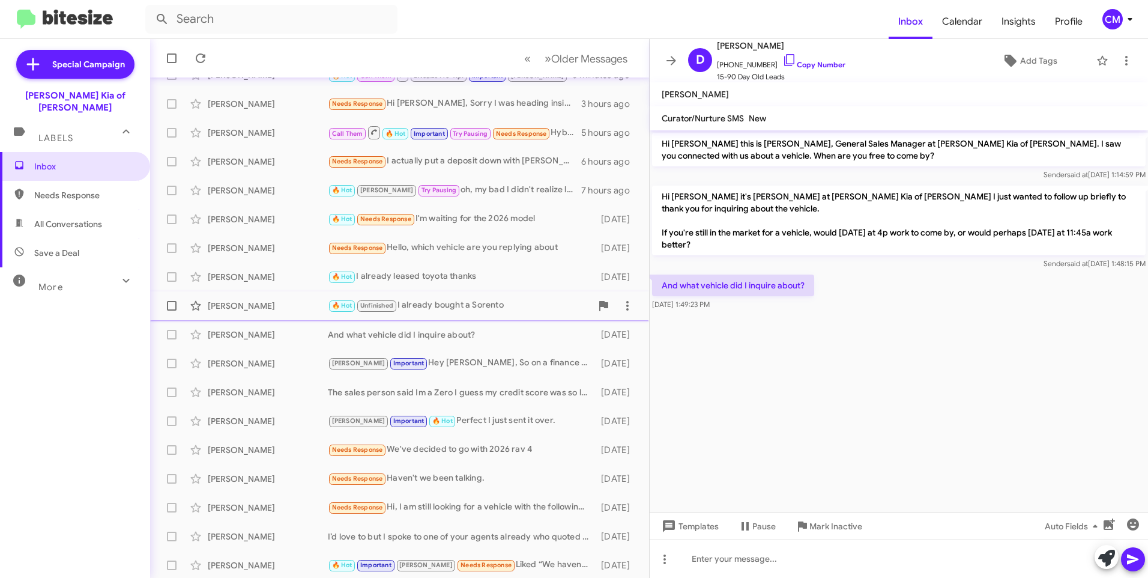
scroll to position [120, 0]
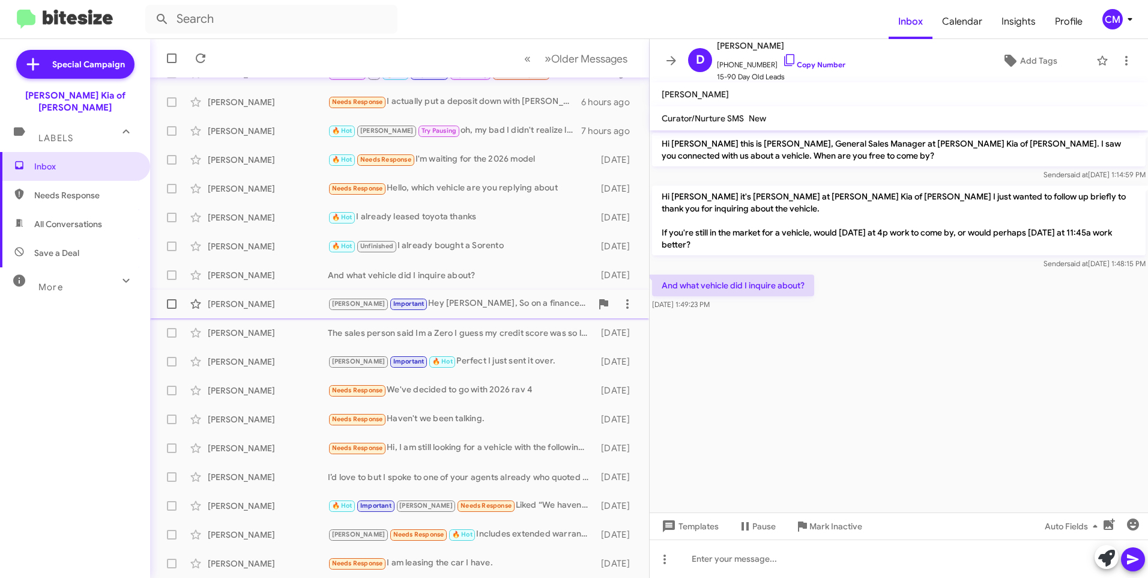
click at [232, 308] on div "[PERSON_NAME]" at bounding box center [268, 304] width 120 height 12
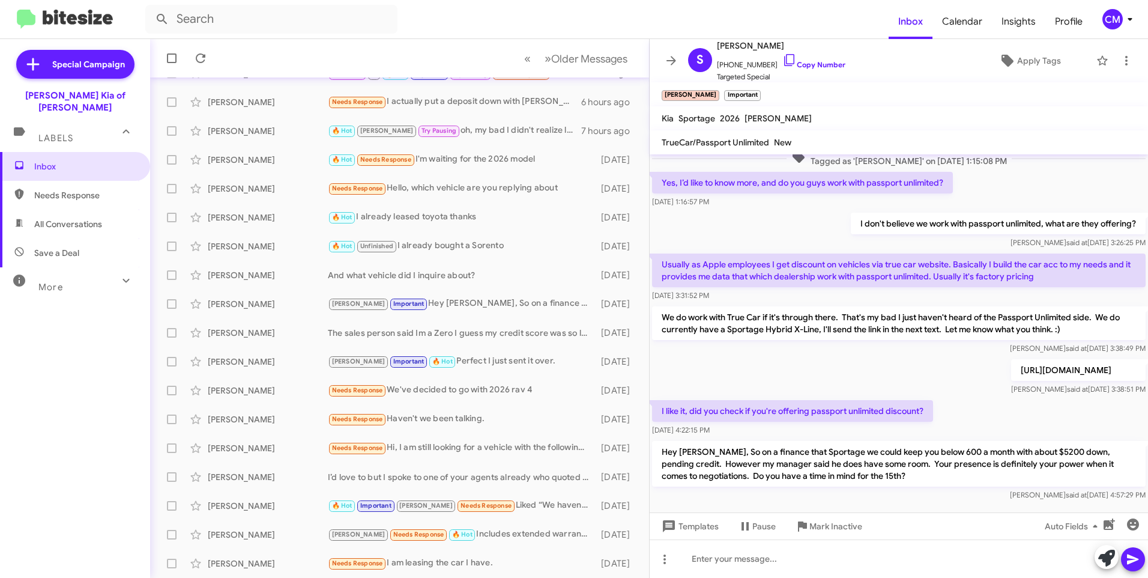
scroll to position [226, 0]
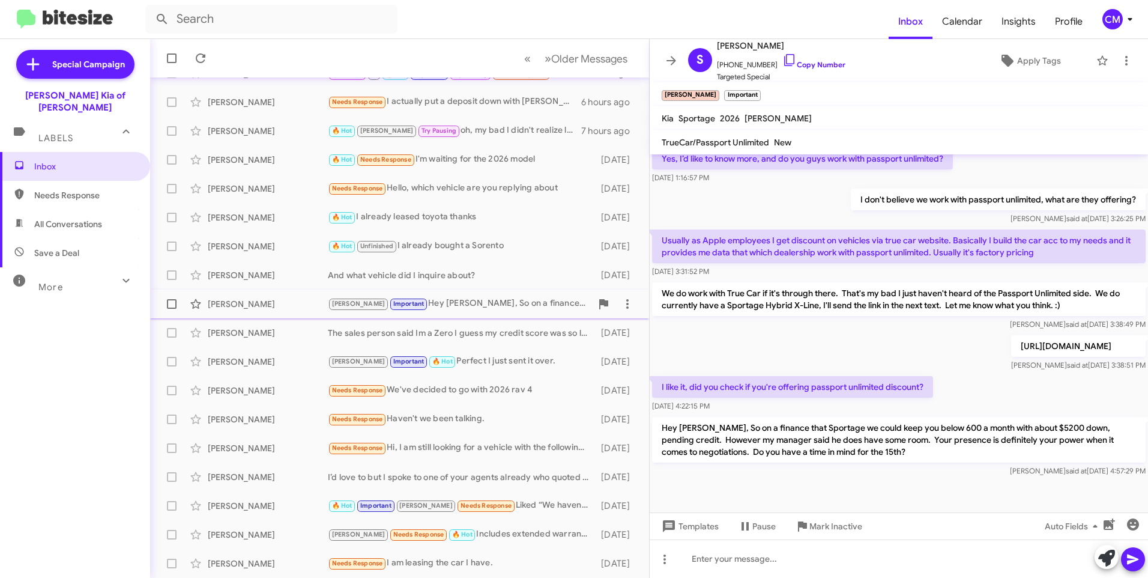
click at [279, 305] on div "[PERSON_NAME]" at bounding box center [268, 304] width 120 height 12
click at [283, 333] on div "[PERSON_NAME]" at bounding box center [268, 333] width 120 height 12
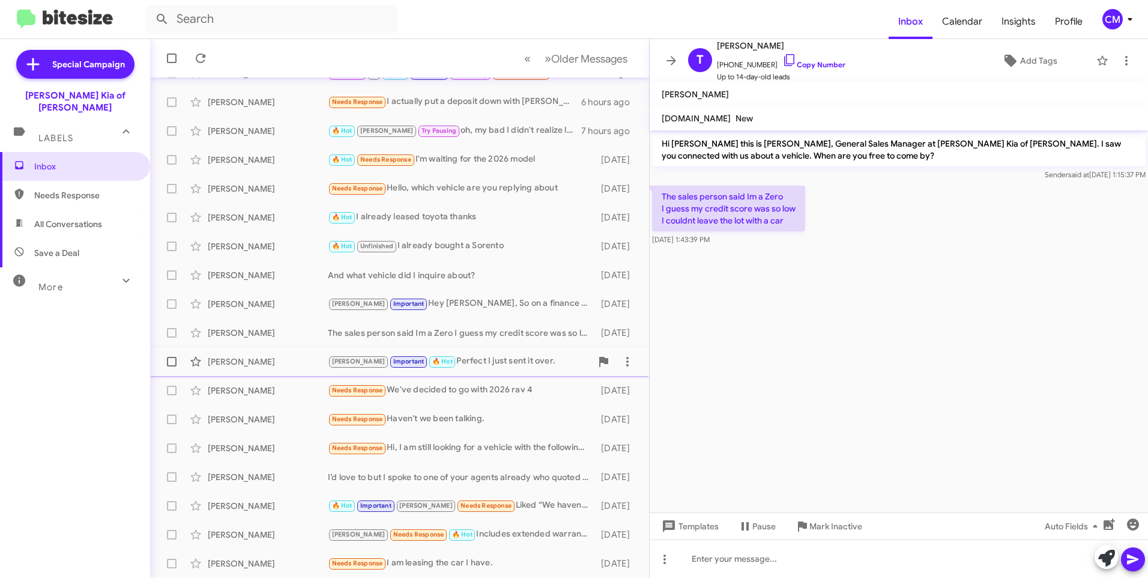
click at [270, 361] on div "[PERSON_NAME]" at bounding box center [268, 362] width 120 height 12
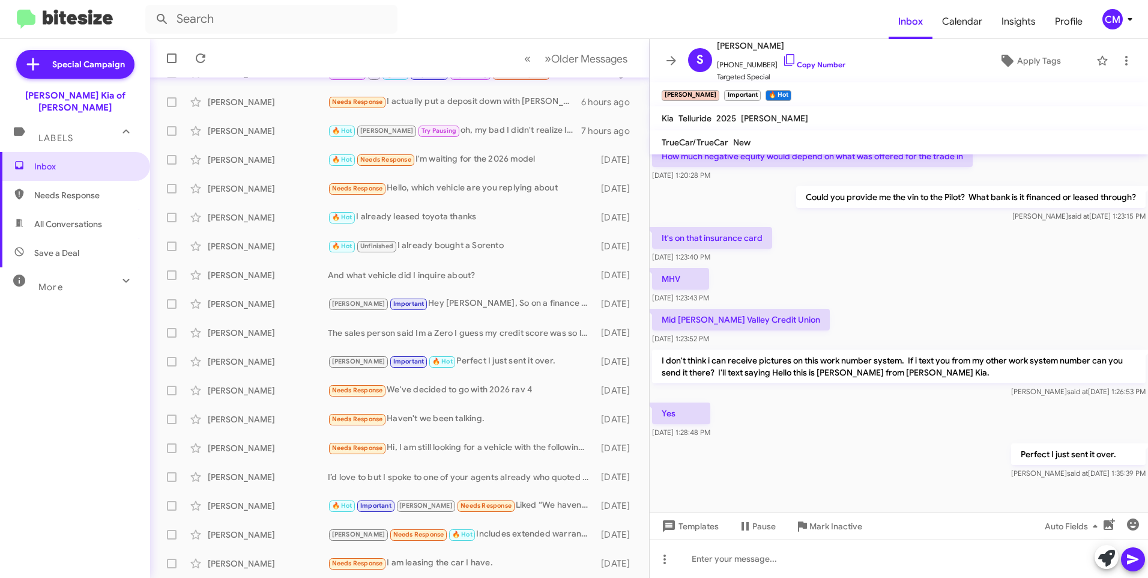
scroll to position [277, 0]
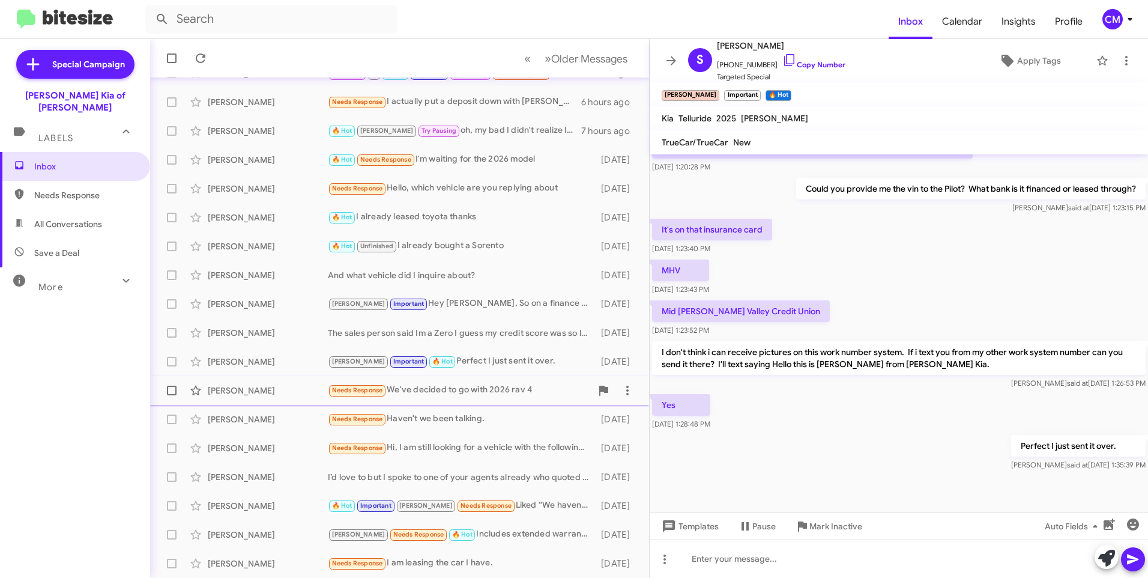
click at [263, 395] on div "[PERSON_NAME]" at bounding box center [268, 390] width 120 height 12
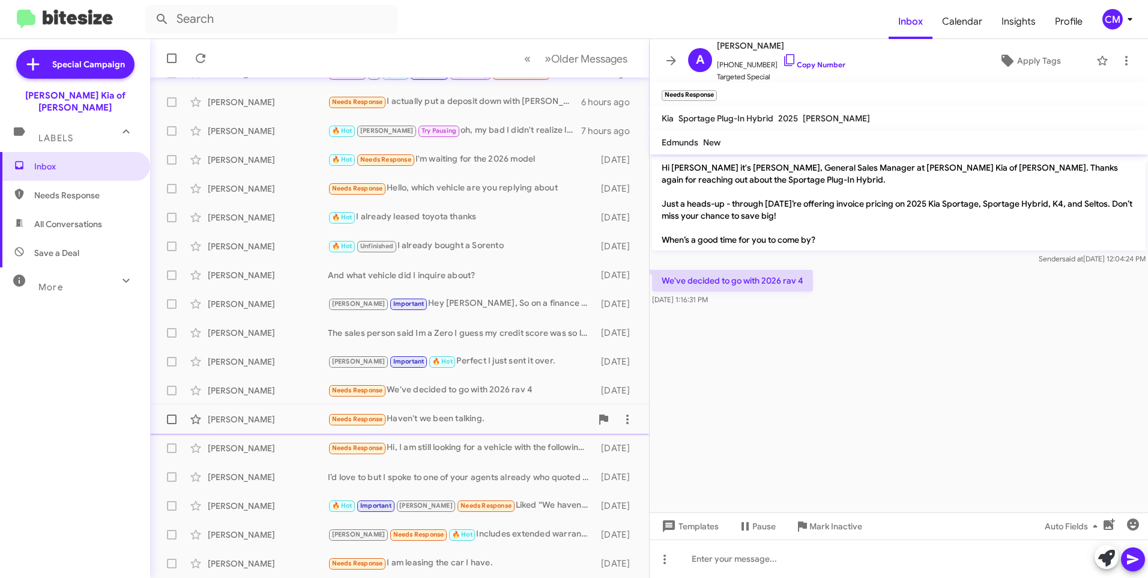
click at [270, 414] on div "[PERSON_NAME]" at bounding box center [268, 419] width 120 height 12
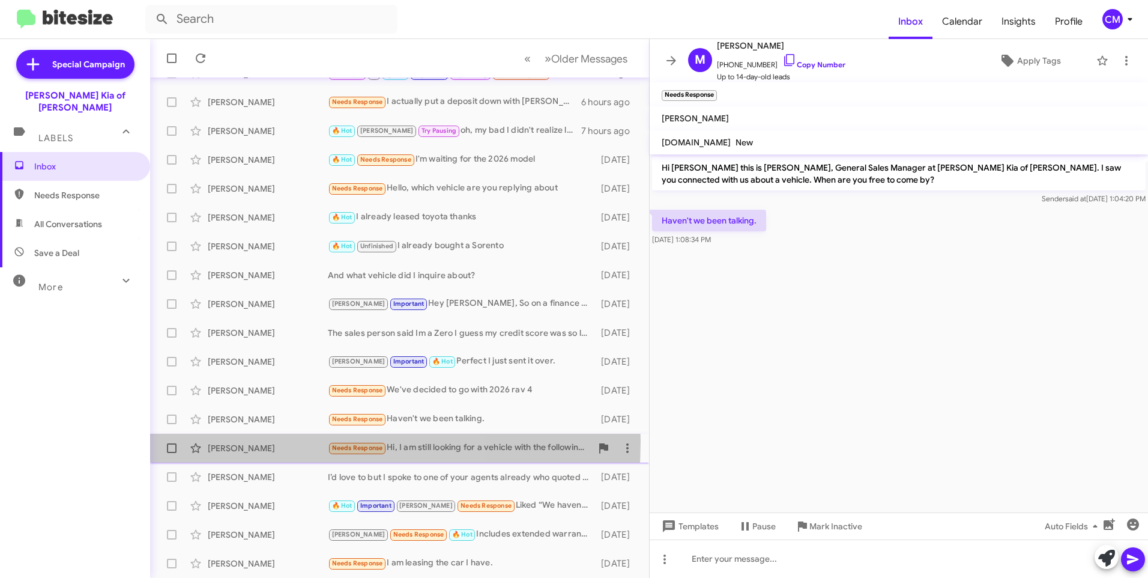
click at [258, 444] on div "[PERSON_NAME] Needs Response Hi, I am still looking for a vehicle with the foll…" at bounding box center [400, 448] width 480 height 24
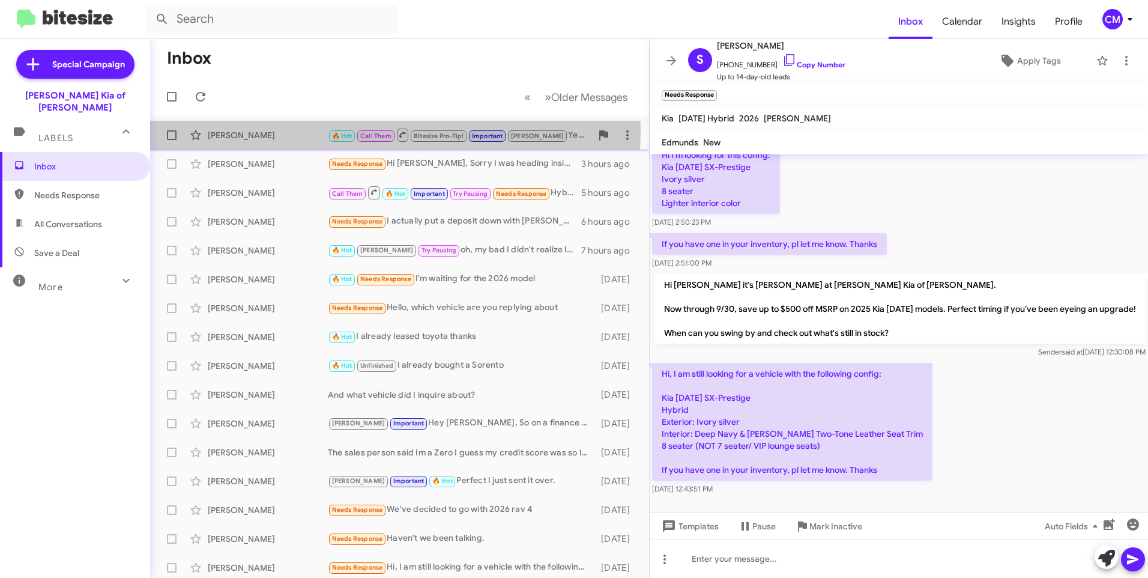
click at [312, 130] on div "[PERSON_NAME]" at bounding box center [268, 135] width 120 height 12
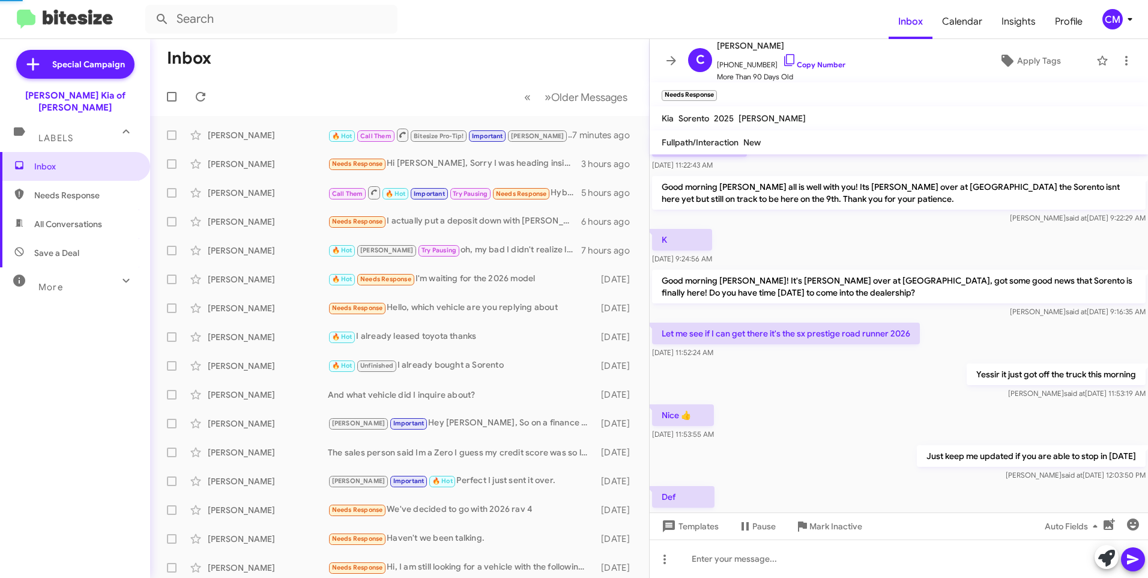
scroll to position [302, 0]
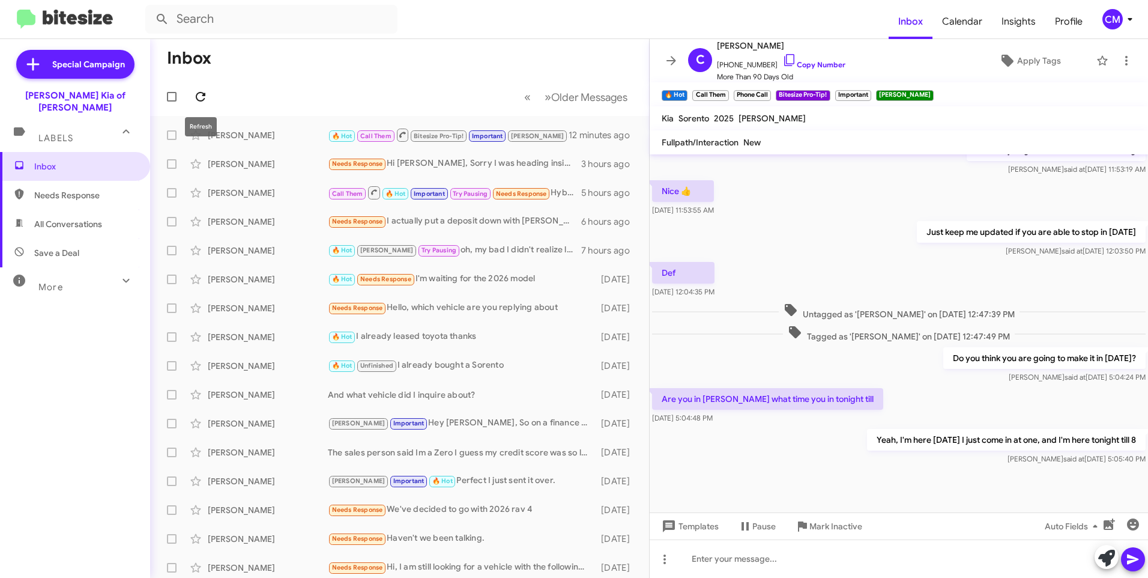
click at [210, 96] on span at bounding box center [201, 96] width 24 height 14
click at [264, 144] on div "[PERSON_NAME] 🔥 Hot Call Them Bitesize Pro-Tip! Important [PERSON_NAME], I'm he…" at bounding box center [400, 135] width 480 height 24
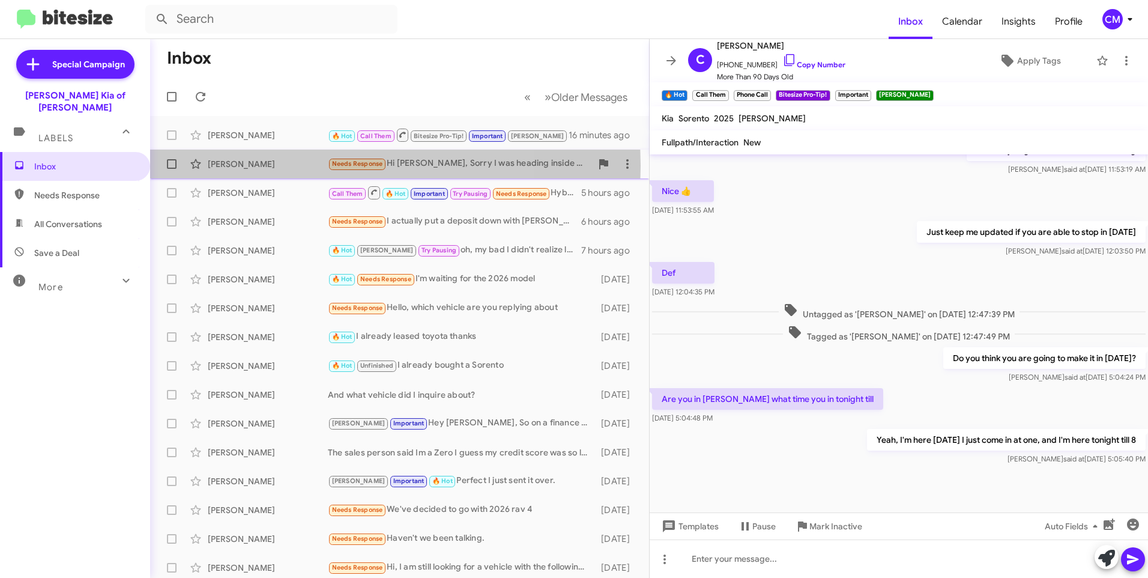
click at [282, 166] on div "[PERSON_NAME]" at bounding box center [268, 164] width 120 height 12
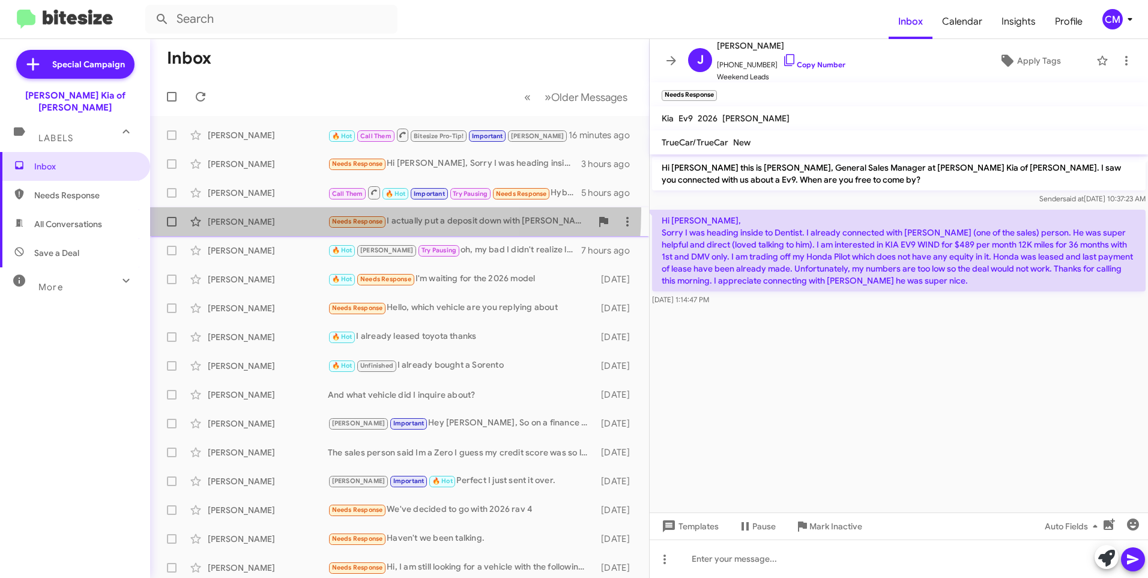
click at [275, 210] on div "[PERSON_NAME] Needs Response I actually put a deposit down with [PERSON_NAME] […" at bounding box center [400, 222] width 480 height 24
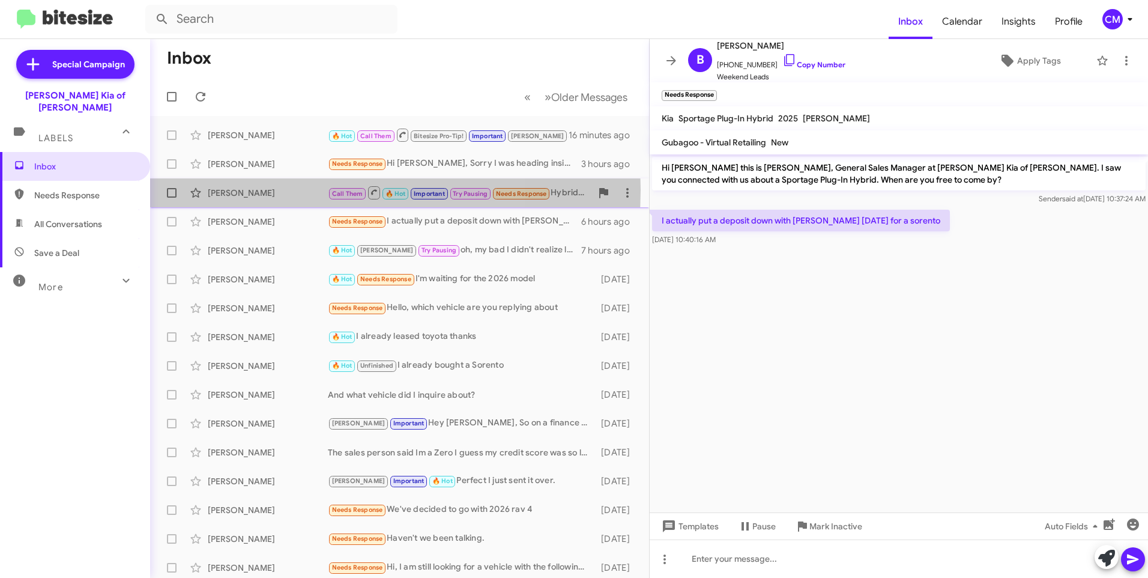
click at [277, 190] on div "[PERSON_NAME]" at bounding box center [268, 193] width 120 height 12
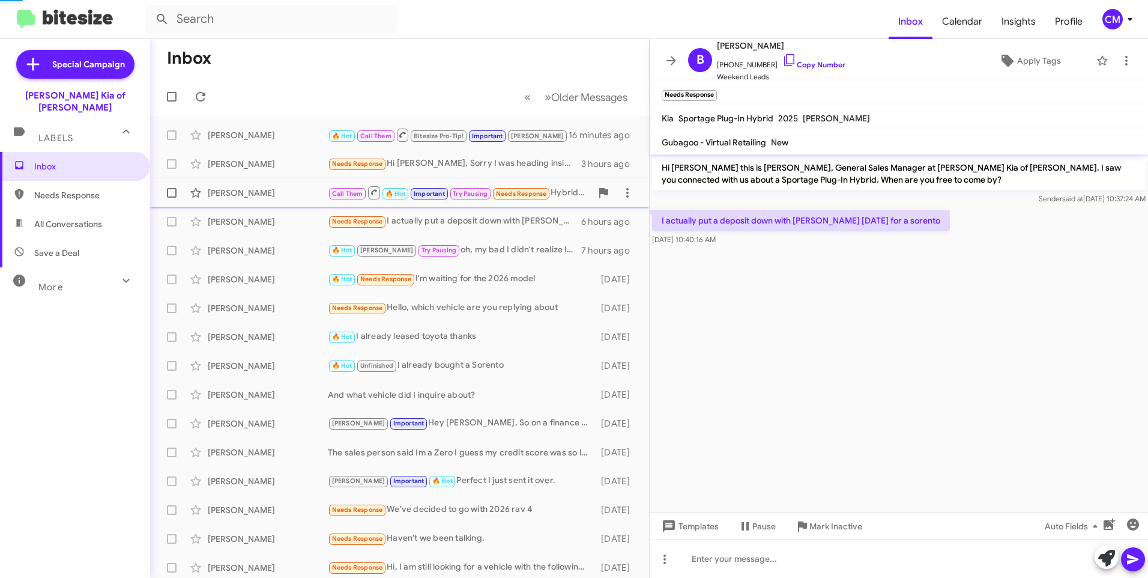
scroll to position [494, 0]
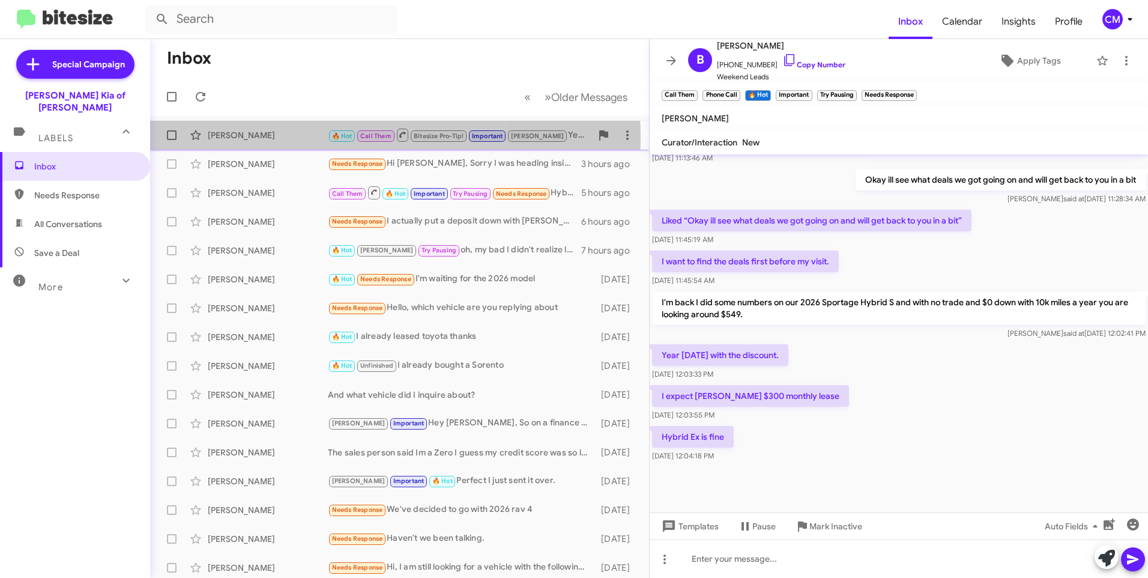
click at [269, 138] on div "[PERSON_NAME]" at bounding box center [268, 135] width 120 height 12
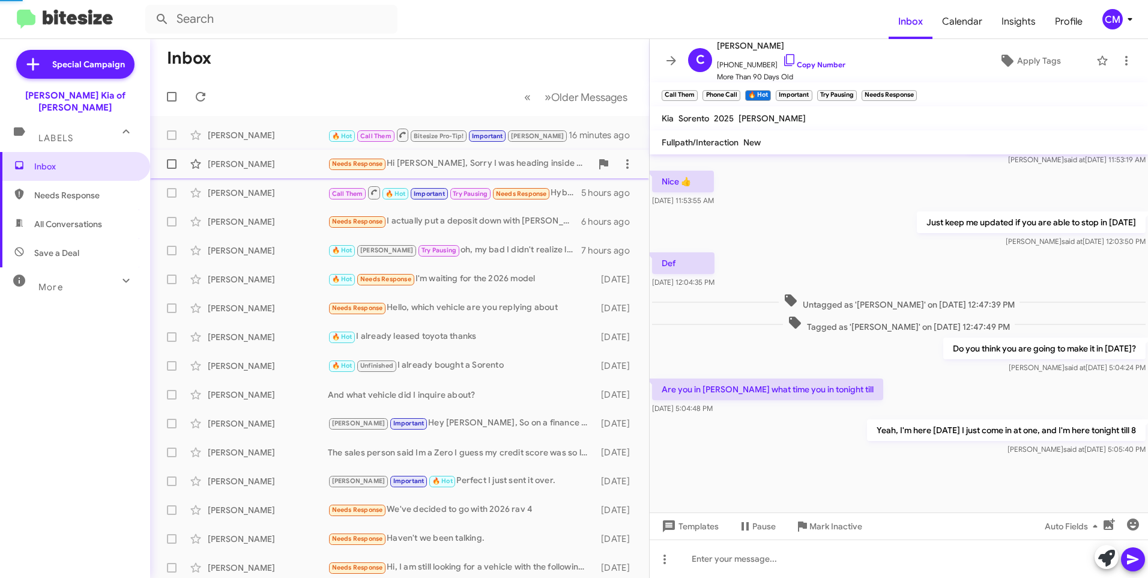
scroll to position [499, 0]
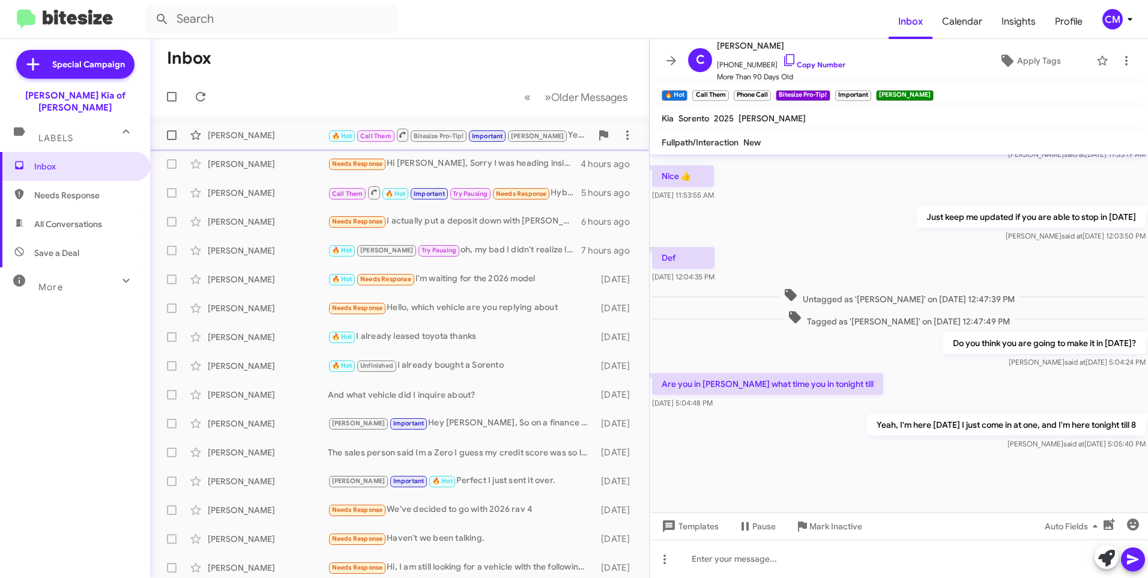
click at [311, 139] on div "[PERSON_NAME]" at bounding box center [268, 135] width 120 height 12
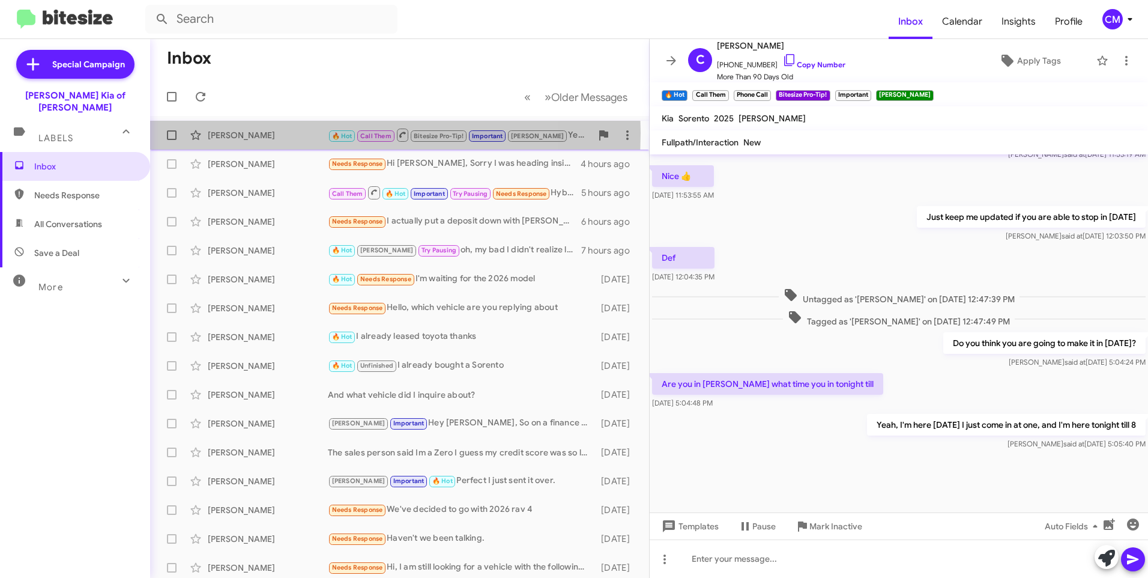
click at [294, 133] on div "[PERSON_NAME]" at bounding box center [268, 135] width 120 height 12
